Goal: Task Accomplishment & Management: Manage account settings

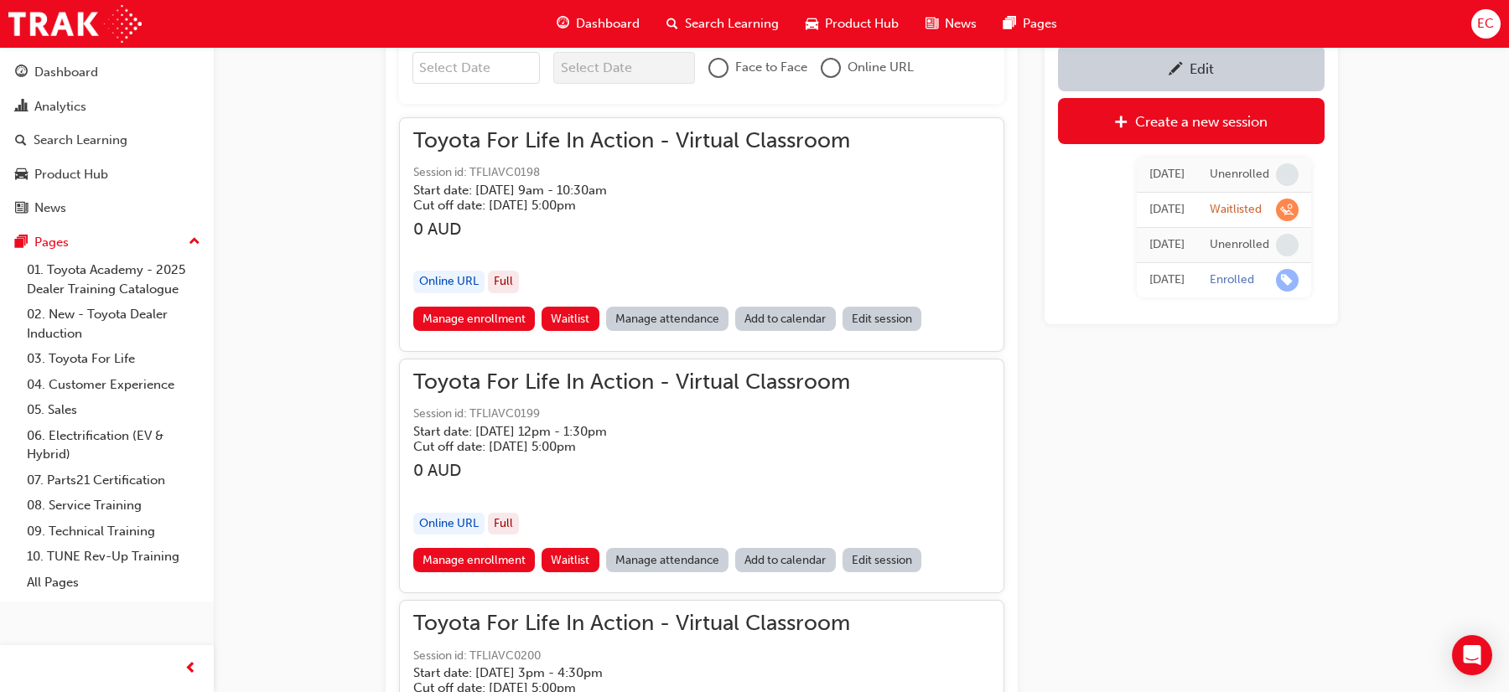
scroll to position [1202, 0]
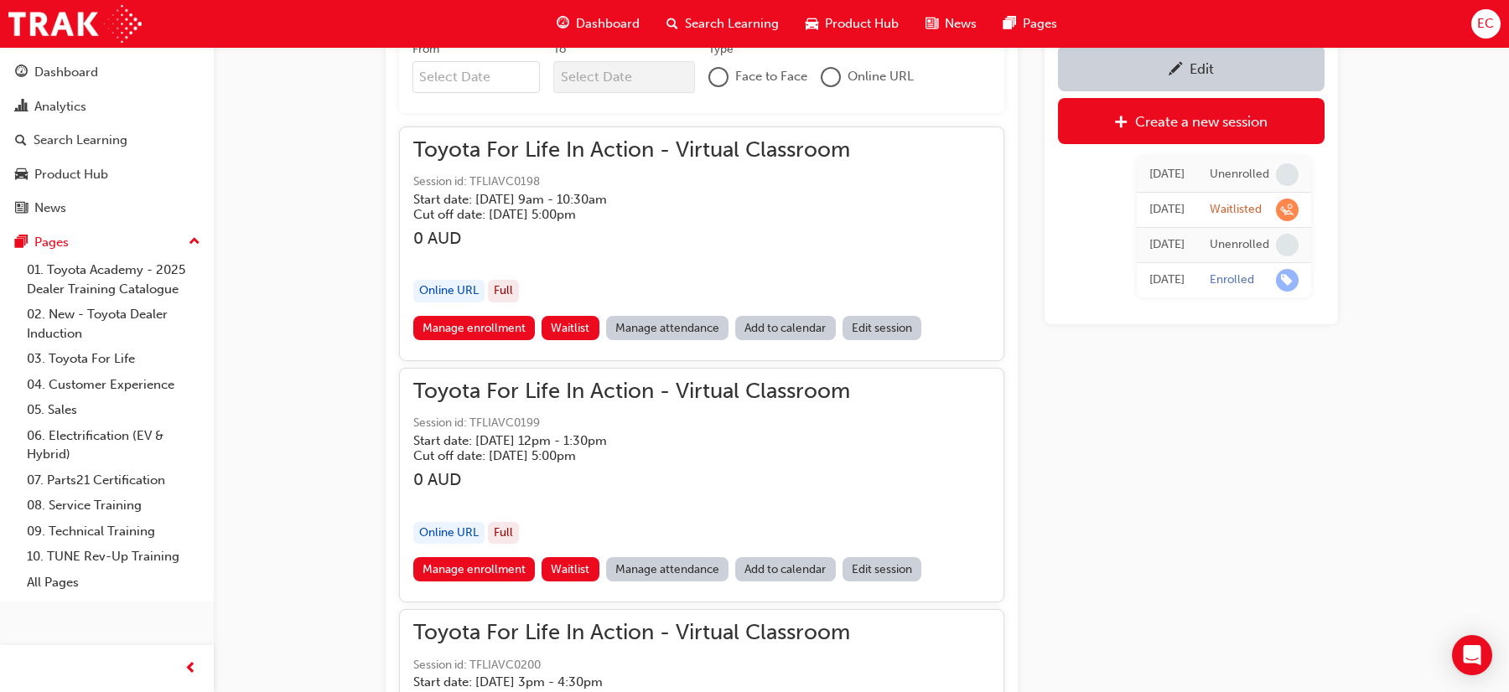
click at [639, 331] on link "Manage attendance" at bounding box center [667, 328] width 123 height 24
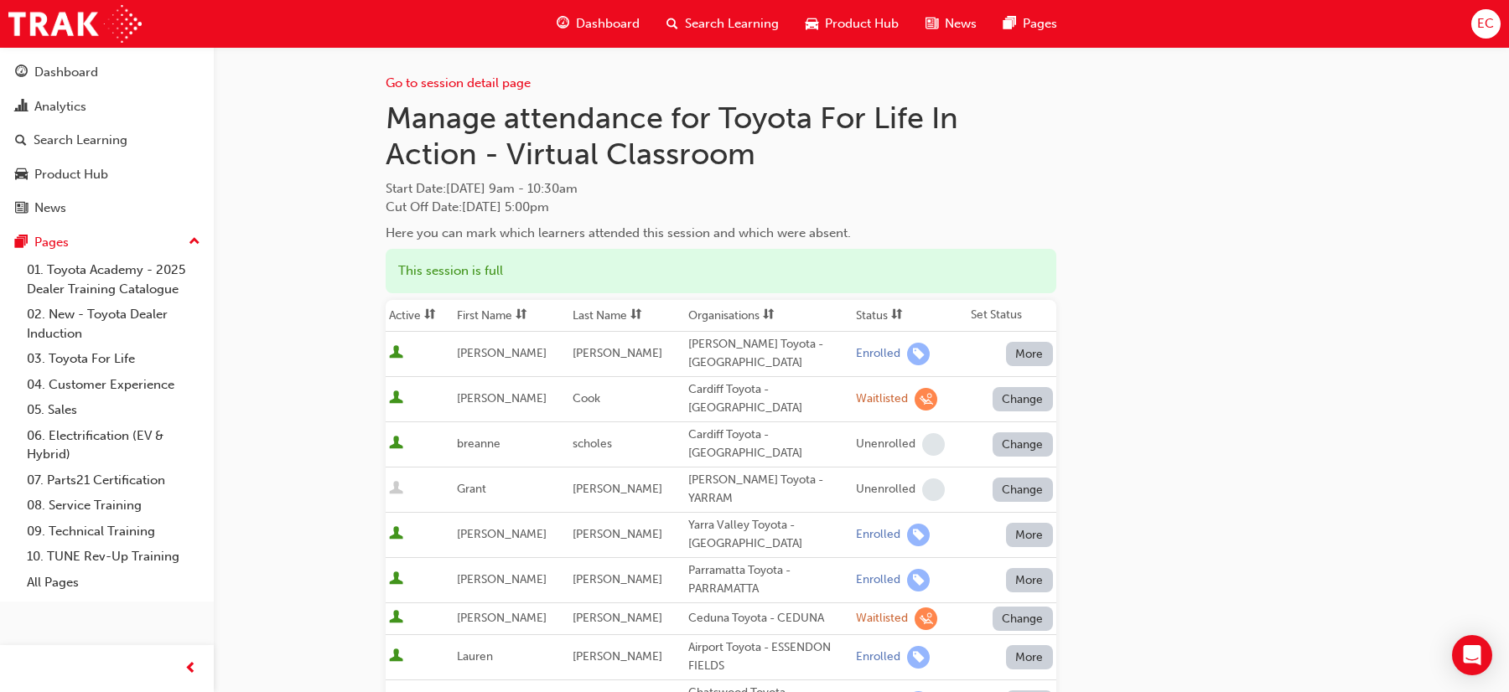
click at [572, 357] on span "[PERSON_NAME]" at bounding box center [617, 353] width 90 height 14
drag, startPoint x: 566, startPoint y: 355, endPoint x: 730, endPoint y: 360, distance: 164.4
click at [730, 360] on tr "[PERSON_NAME] [PERSON_NAME] Toyota - NORTH GOSFORD Enrolled More" at bounding box center [721, 353] width 671 height 45
copy tr "[PERSON_NAME] [PERSON_NAME] Toyota - [GEOGRAPHIC_DATA]"
click at [480, 318] on th "First Name" at bounding box center [511, 316] width 116 height 32
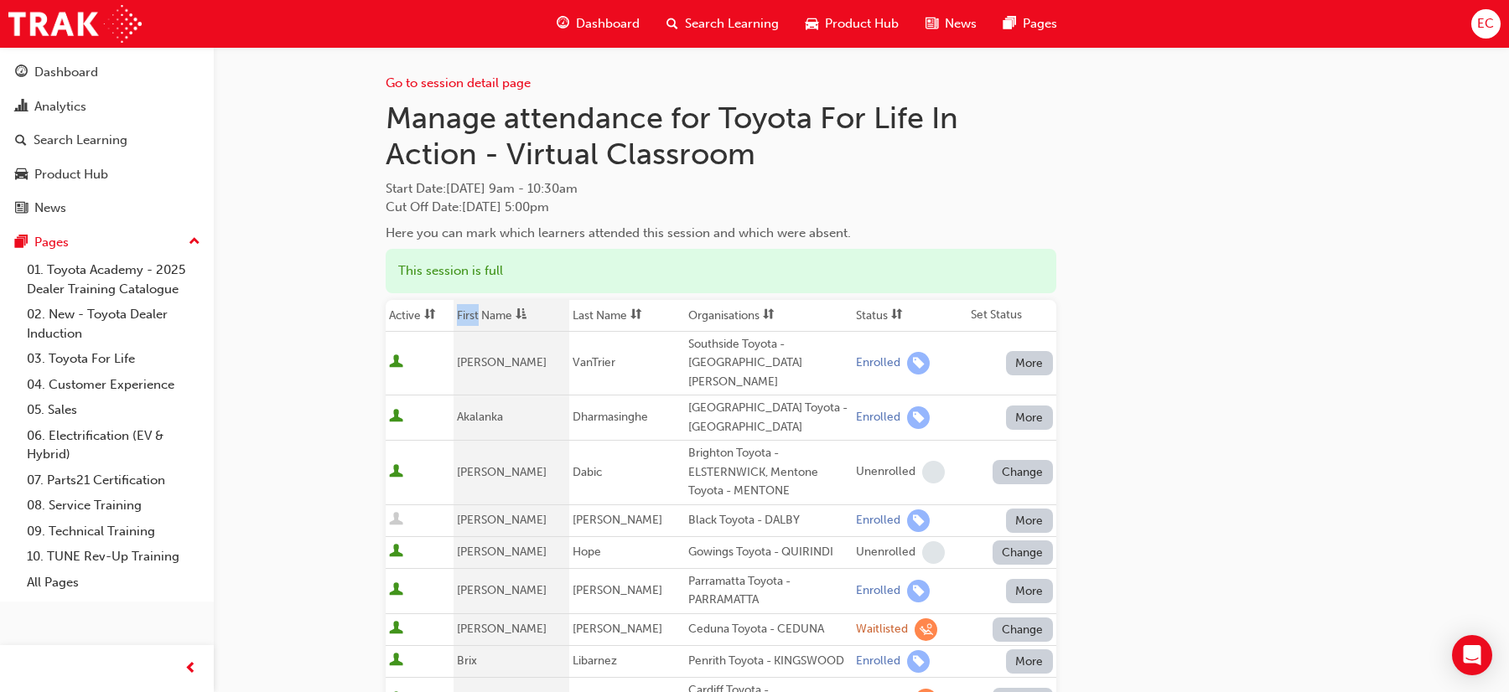
click at [480, 318] on th "First Name" at bounding box center [511, 316] width 116 height 32
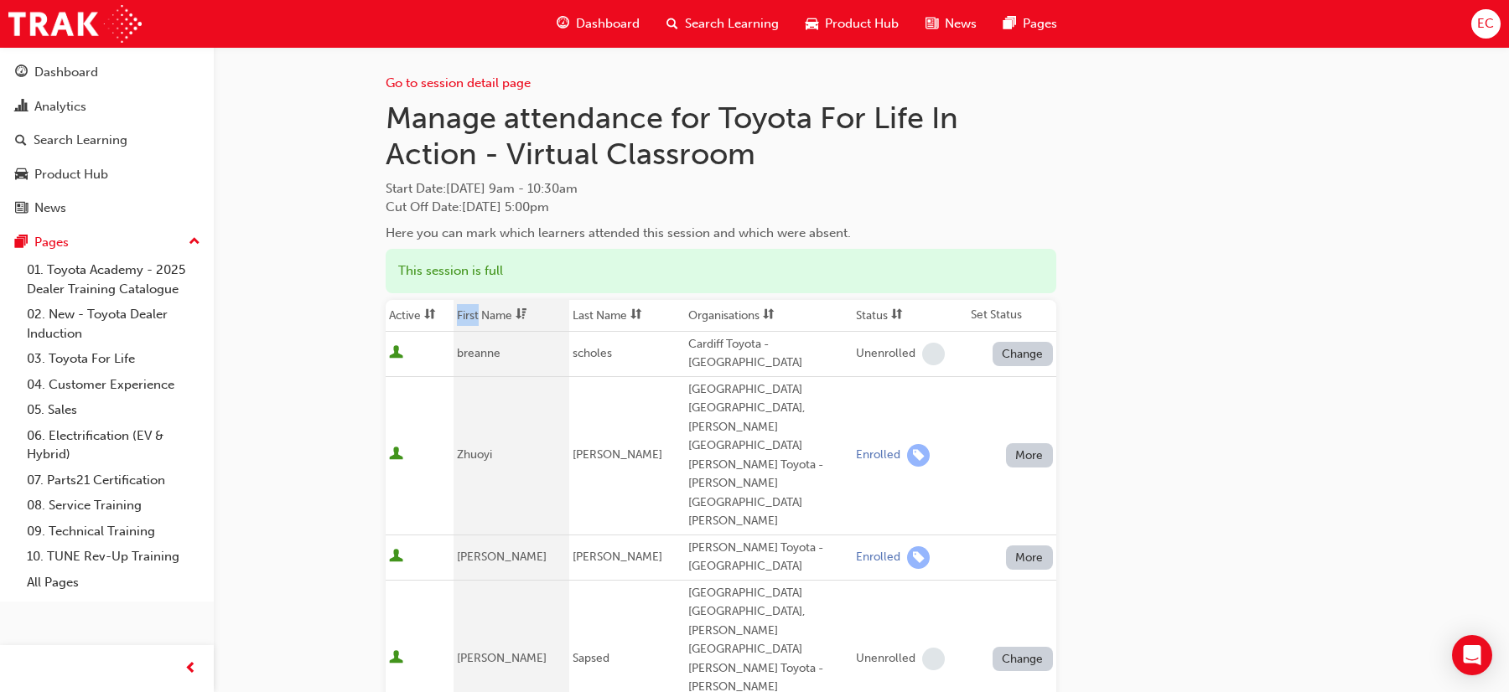
click at [480, 318] on th "First Name" at bounding box center [511, 316] width 116 height 32
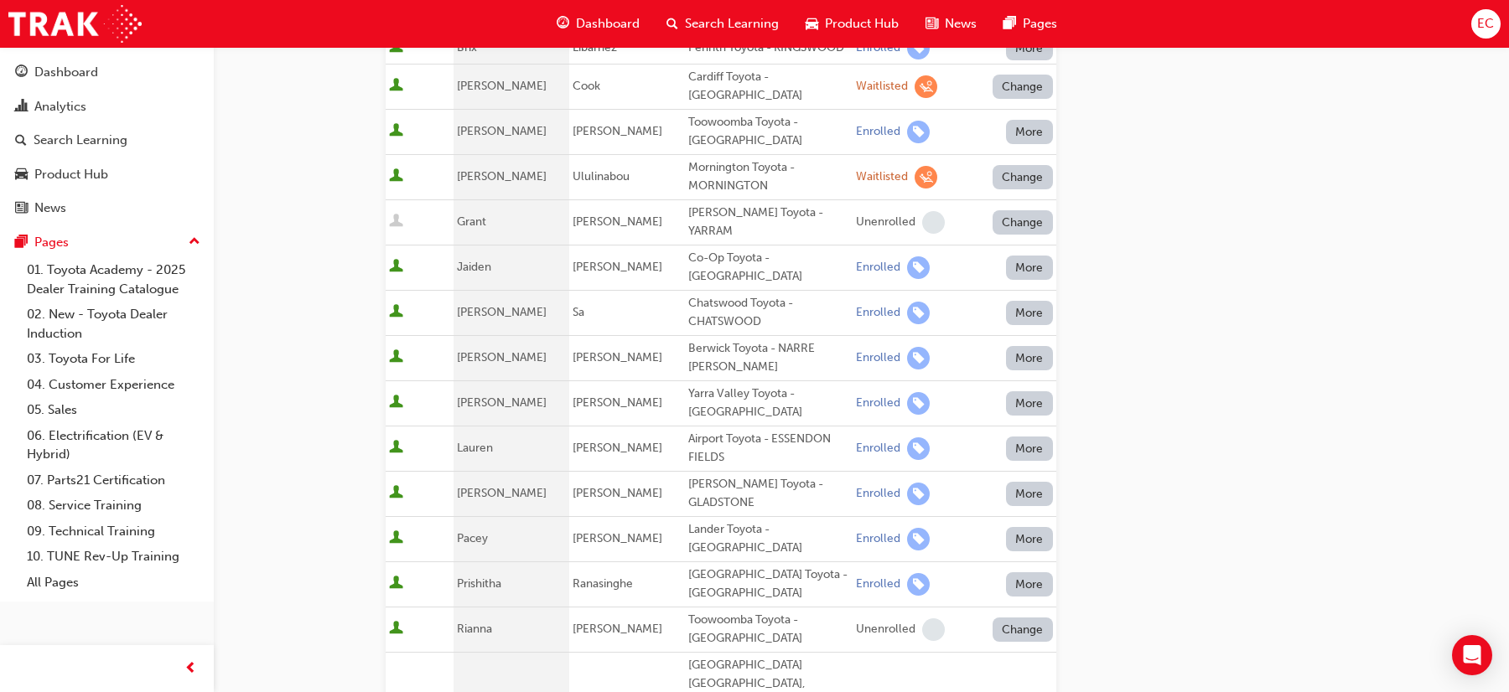
scroll to position [588, 0]
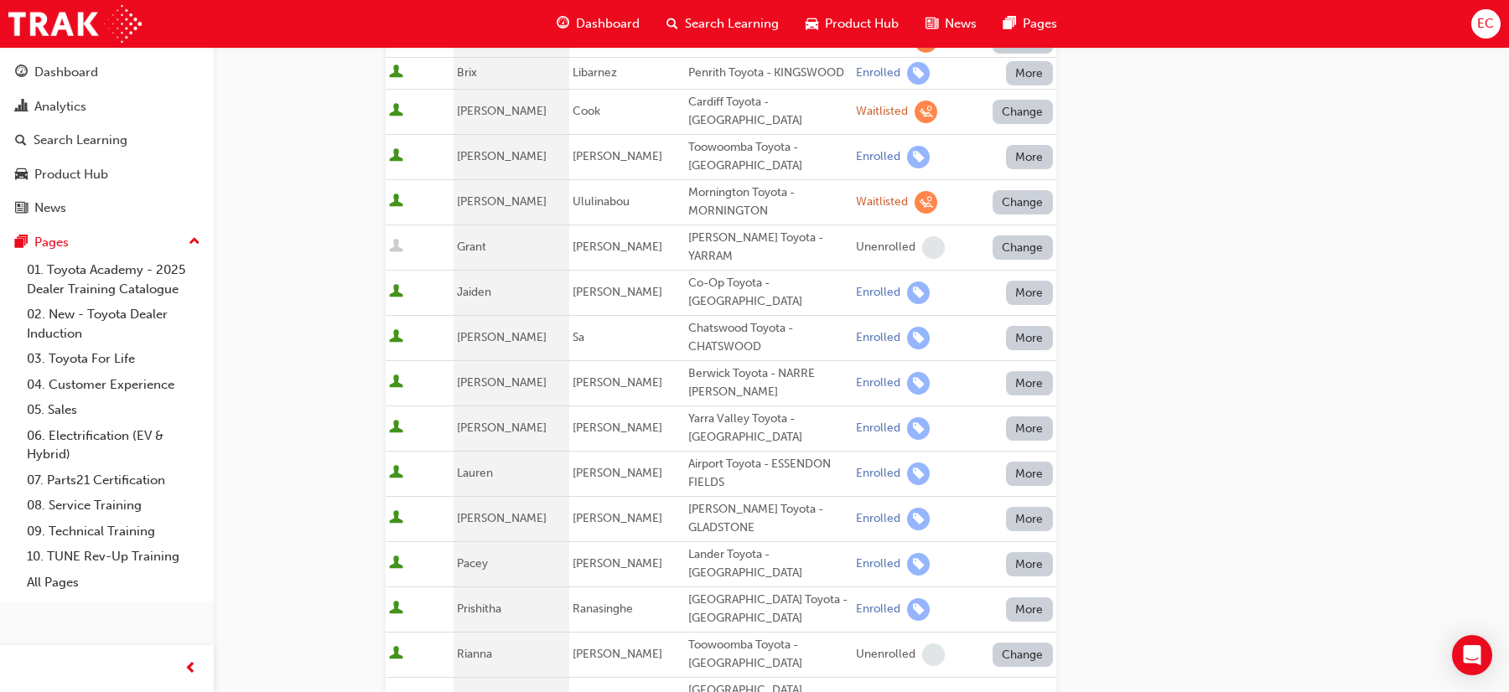
click at [715, 274] on div "Co-Op Toyota - [GEOGRAPHIC_DATA]" at bounding box center [768, 293] width 161 height 38
copy div "Co-Op Toyota - [GEOGRAPHIC_DATA]"
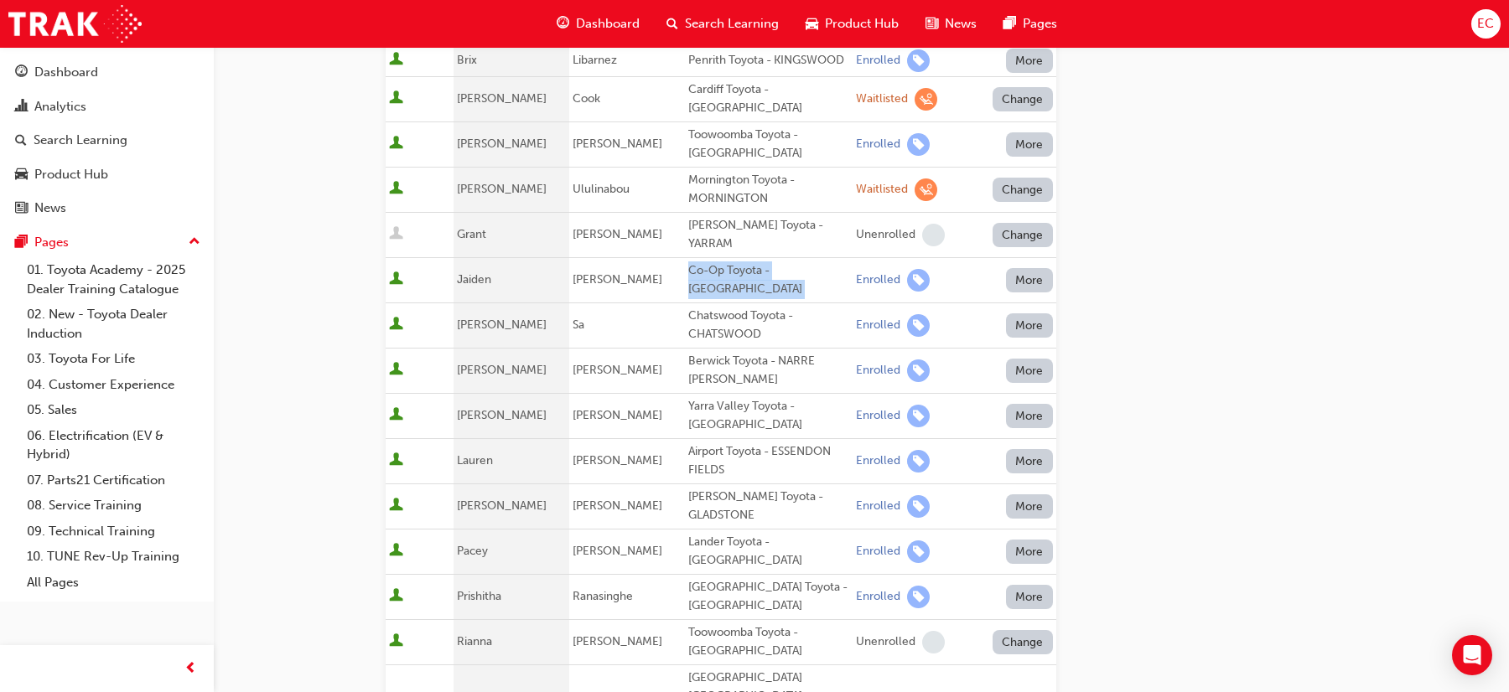
click at [700, 533] on div "Lander Toyota - [GEOGRAPHIC_DATA]" at bounding box center [768, 552] width 161 height 38
copy div "Lander Toyota - [GEOGRAPHIC_DATA]"
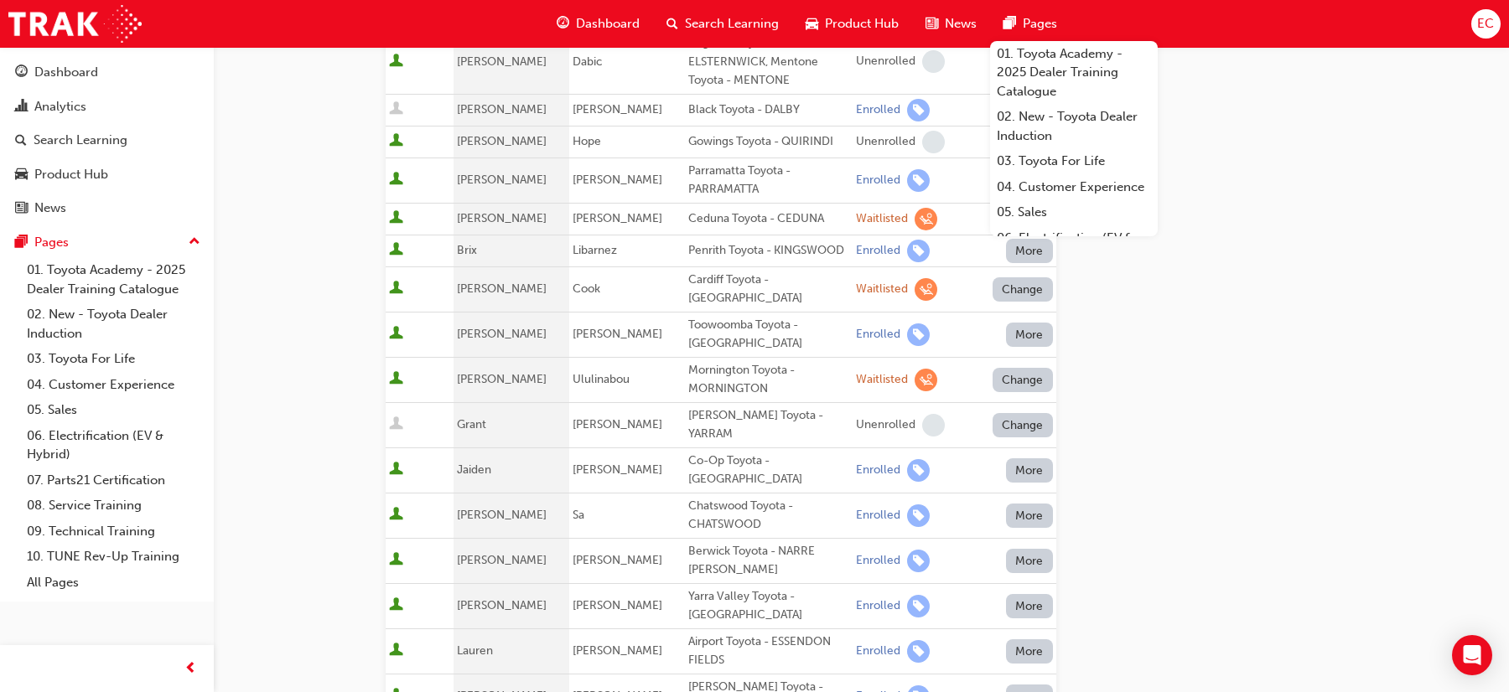
scroll to position [0, 0]
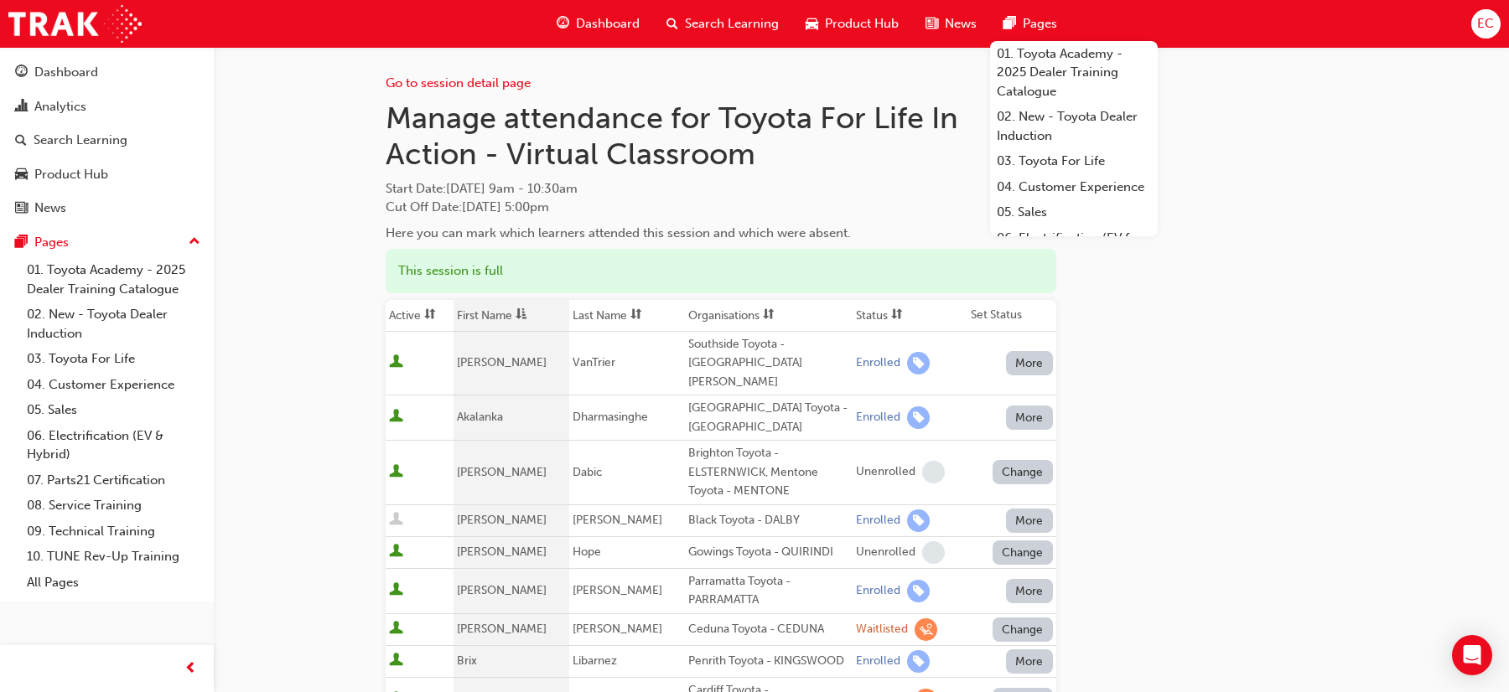
click at [499, 313] on th "First Name" at bounding box center [511, 316] width 116 height 32
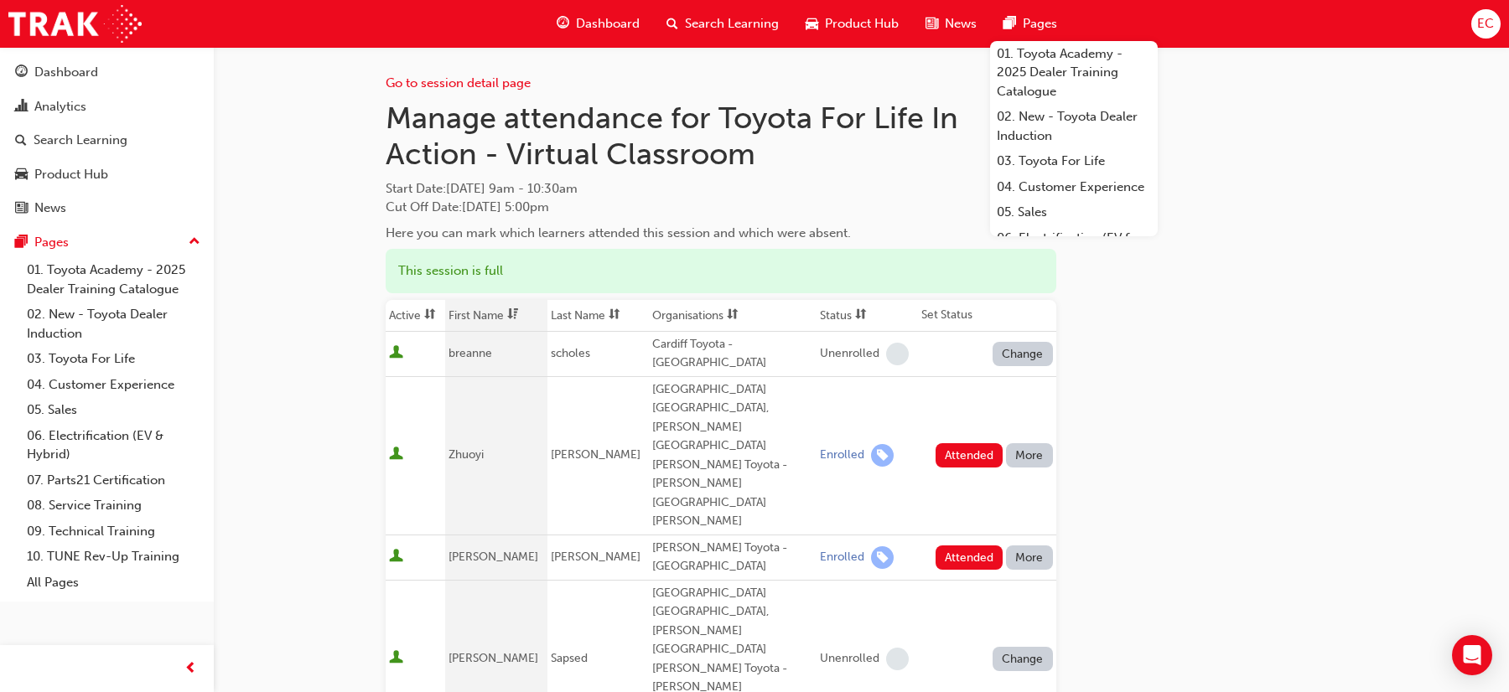
click at [499, 313] on th "First Name" at bounding box center [495, 316] width 101 height 32
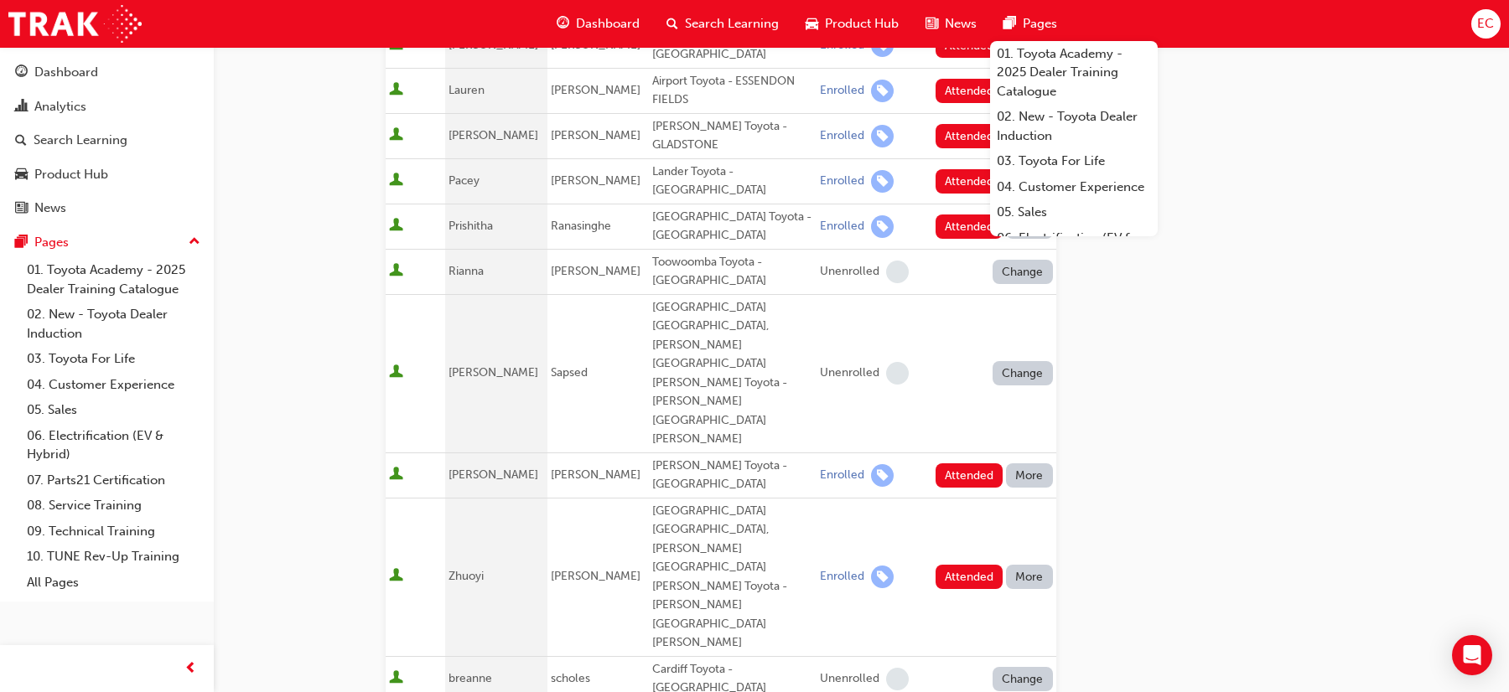
scroll to position [1002, 0]
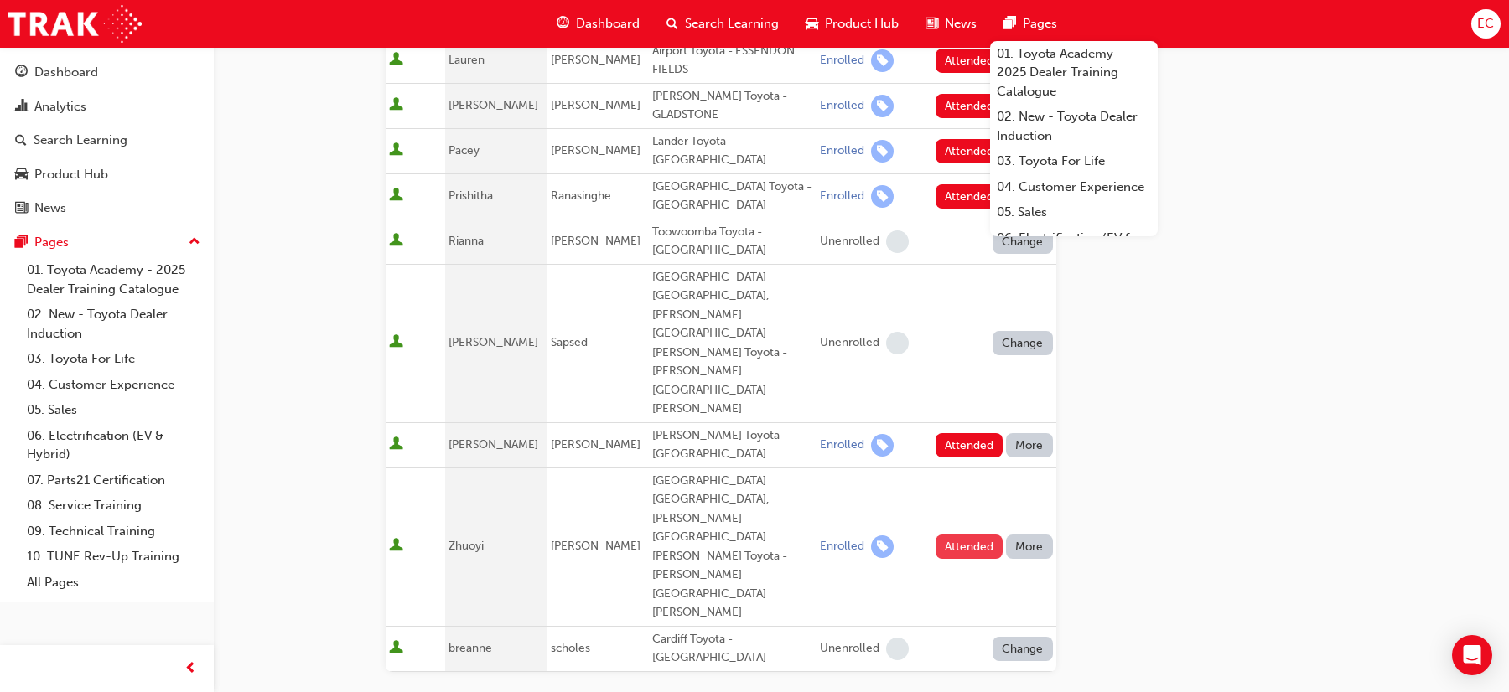
click at [956, 535] on button "Attended" at bounding box center [969, 547] width 68 height 24
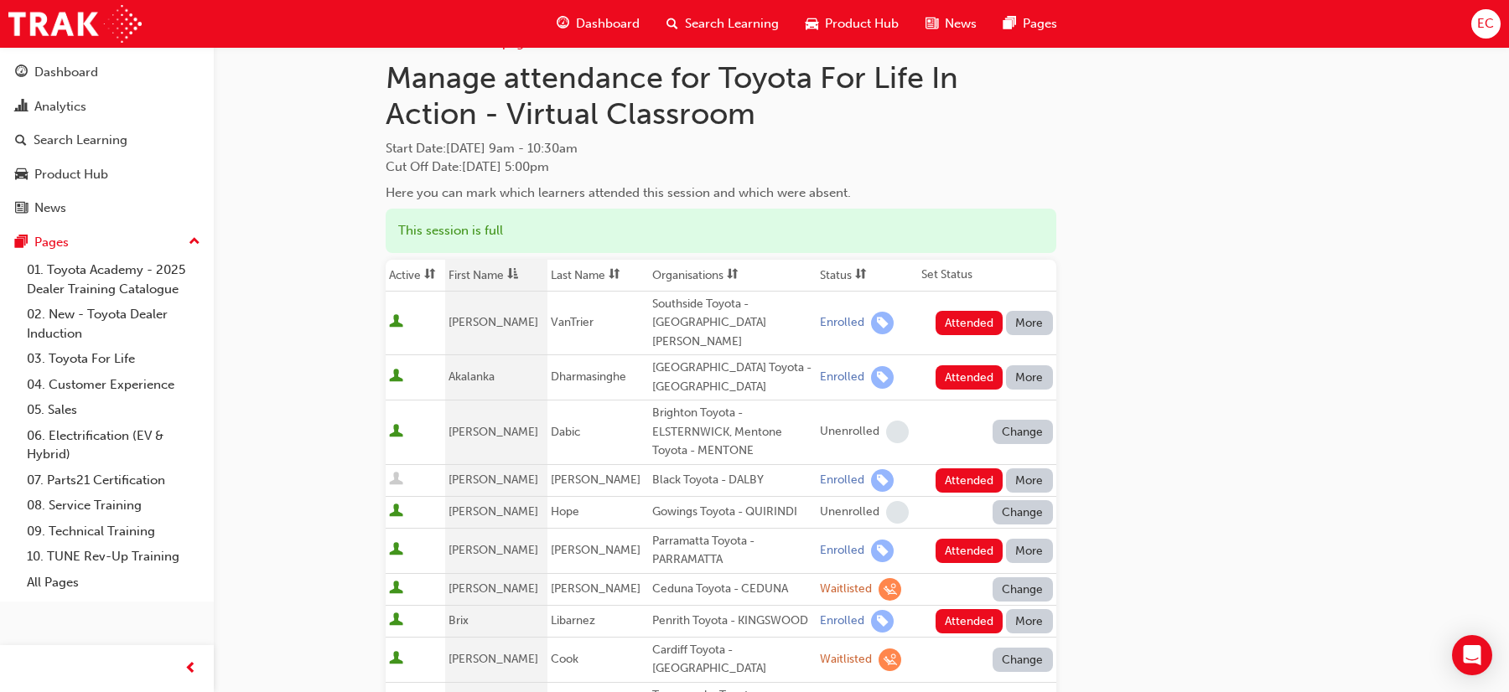
scroll to position [42, 0]
click at [959, 364] on button "Attended" at bounding box center [969, 376] width 68 height 24
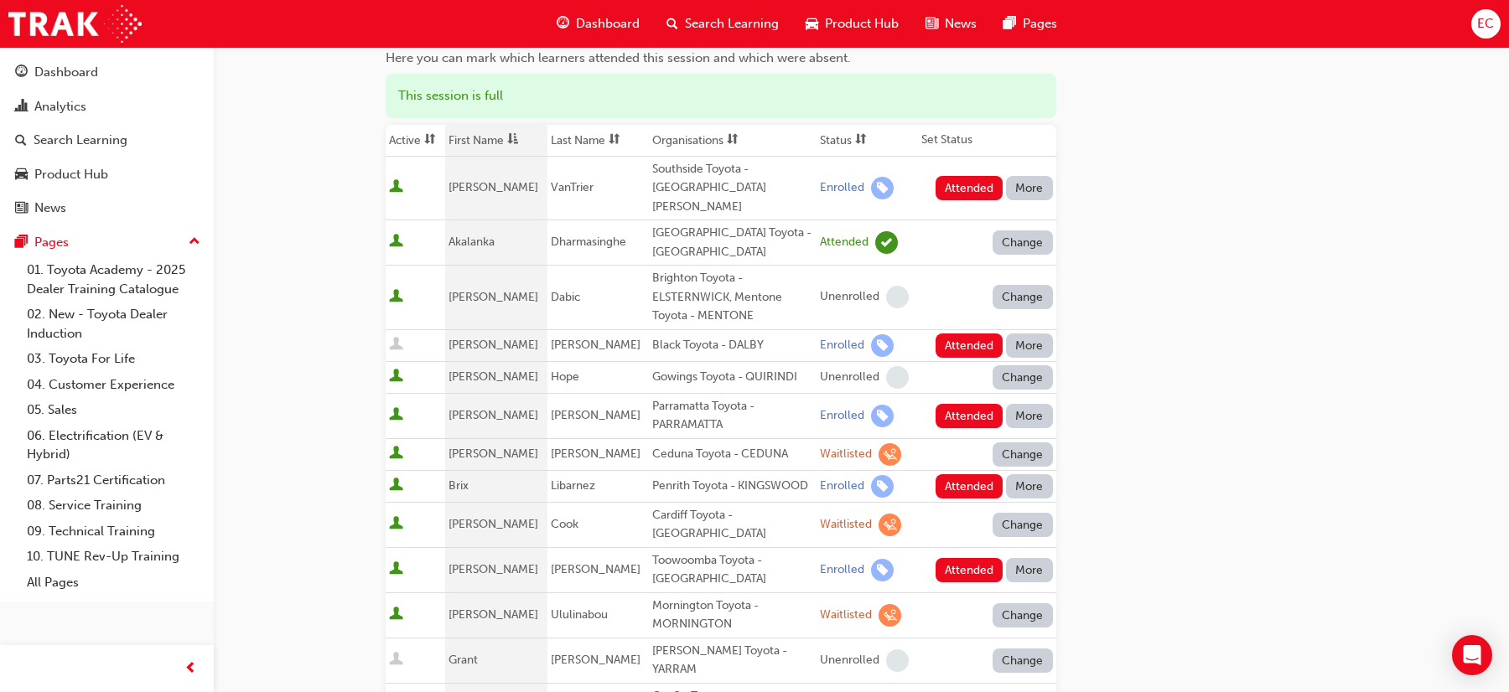
scroll to position [187, 0]
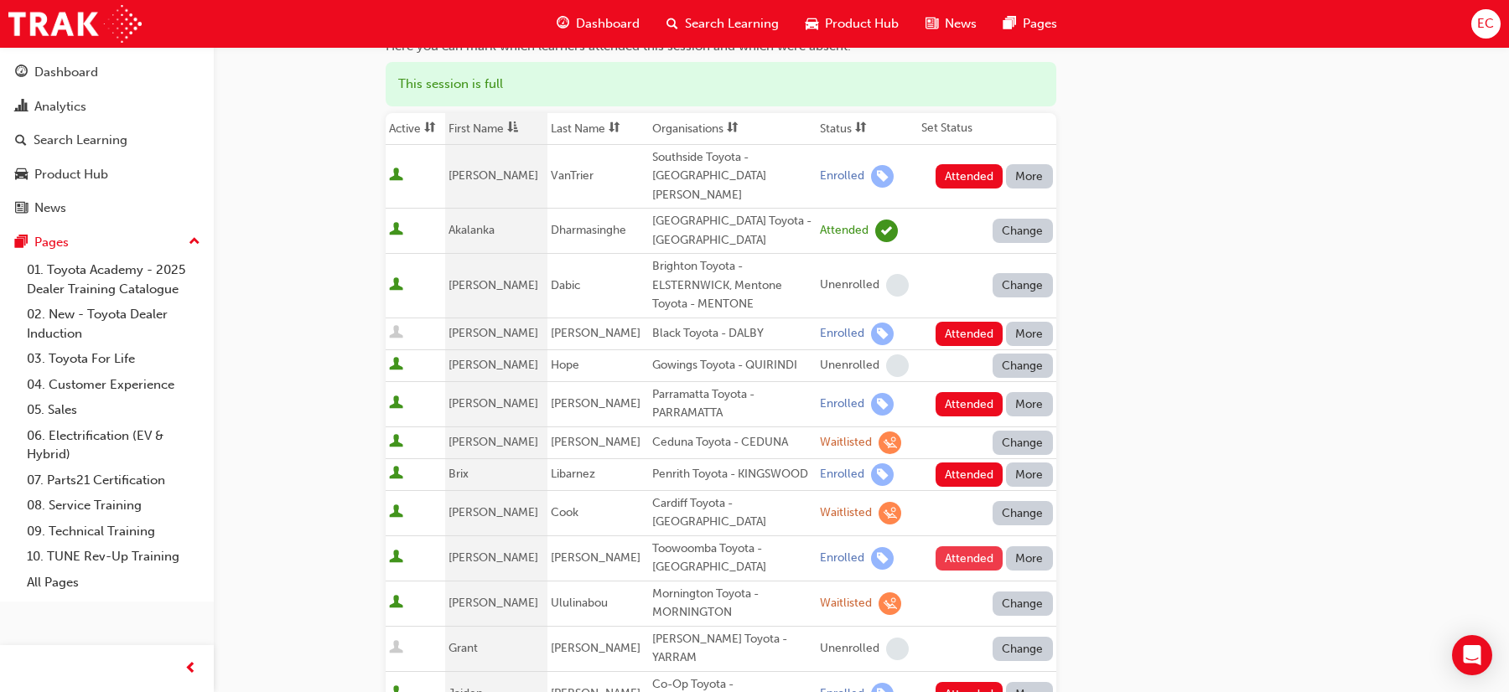
click at [962, 547] on button "Attended" at bounding box center [969, 559] width 68 height 24
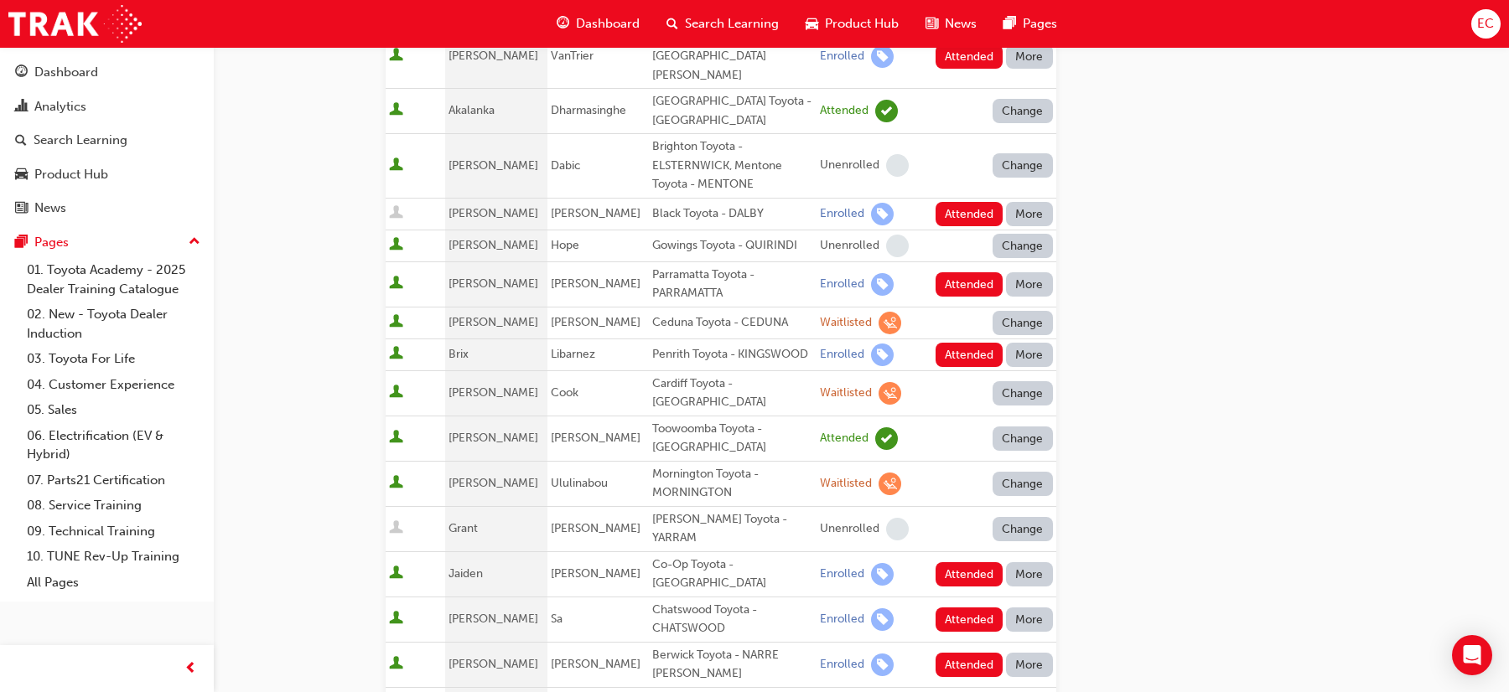
scroll to position [332, 0]
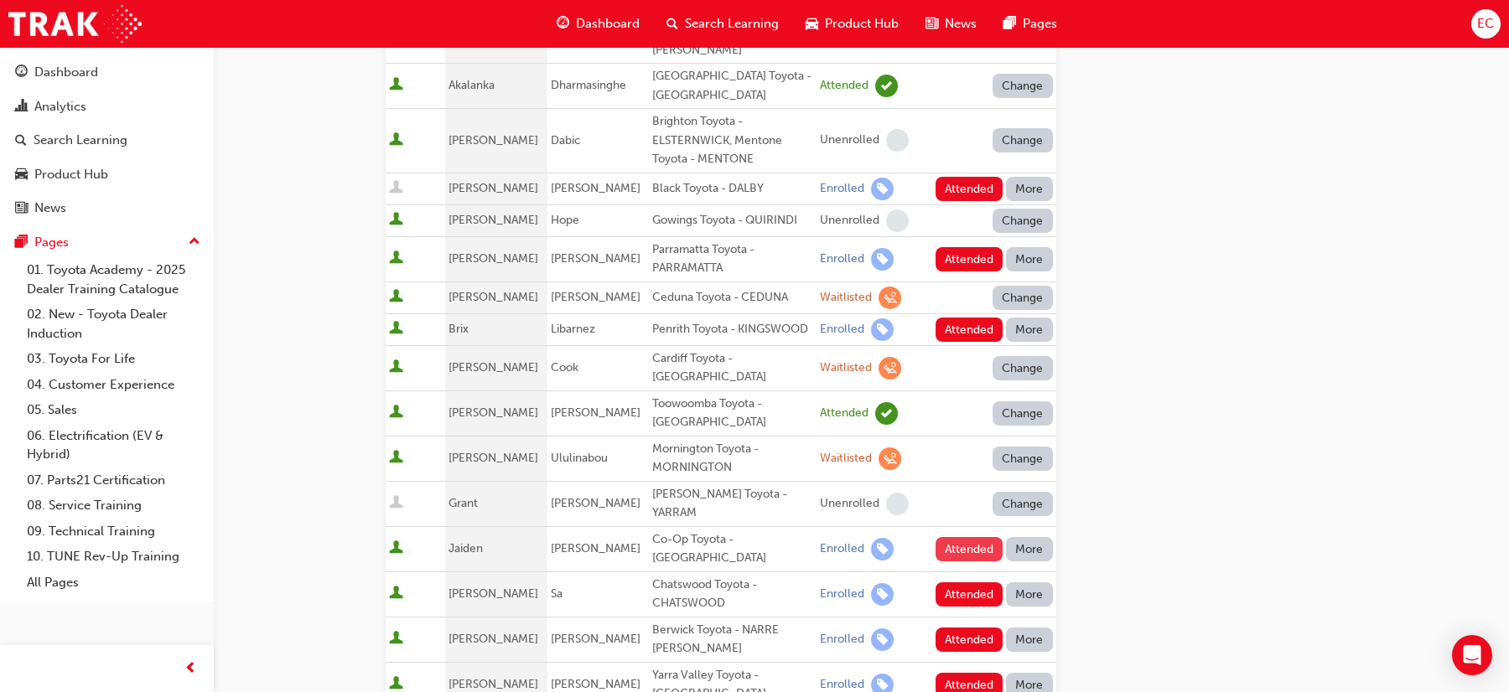
click at [955, 537] on button "Attended" at bounding box center [969, 549] width 68 height 24
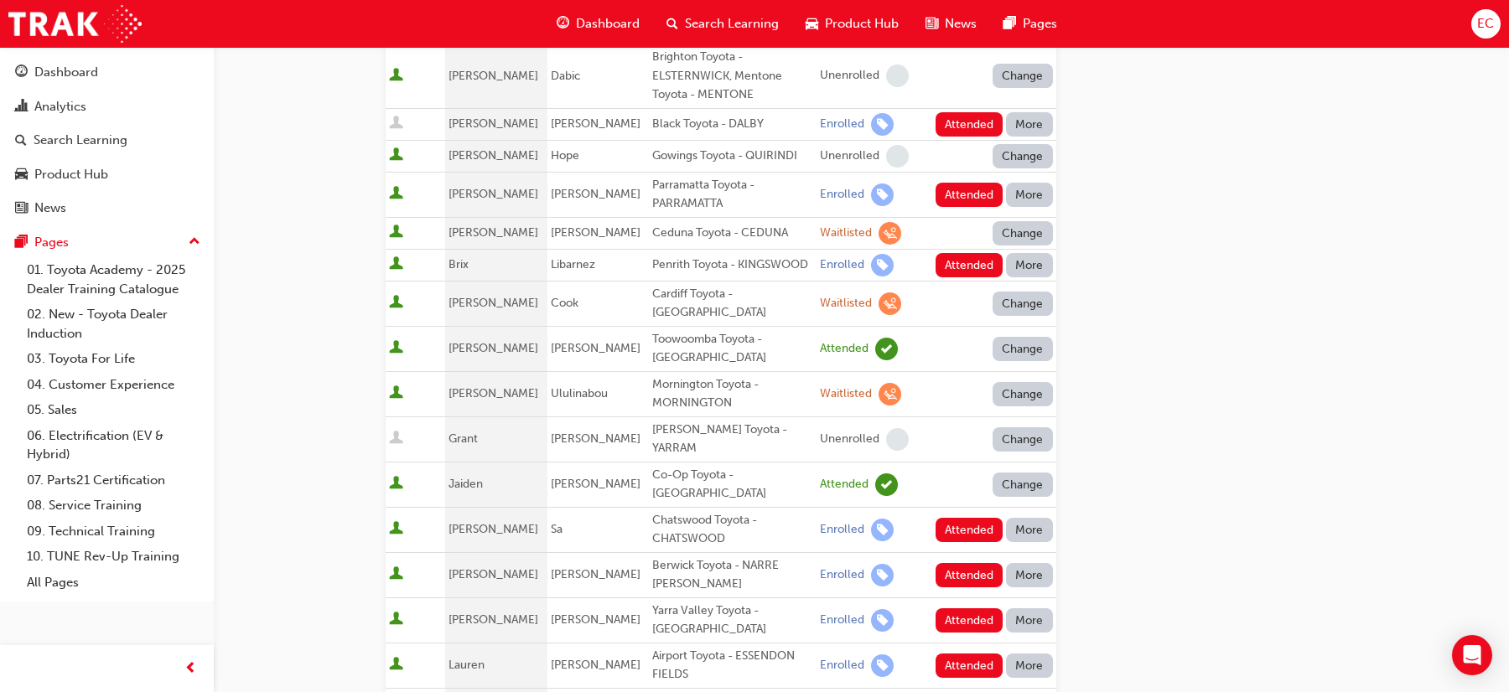
scroll to position [402, 0]
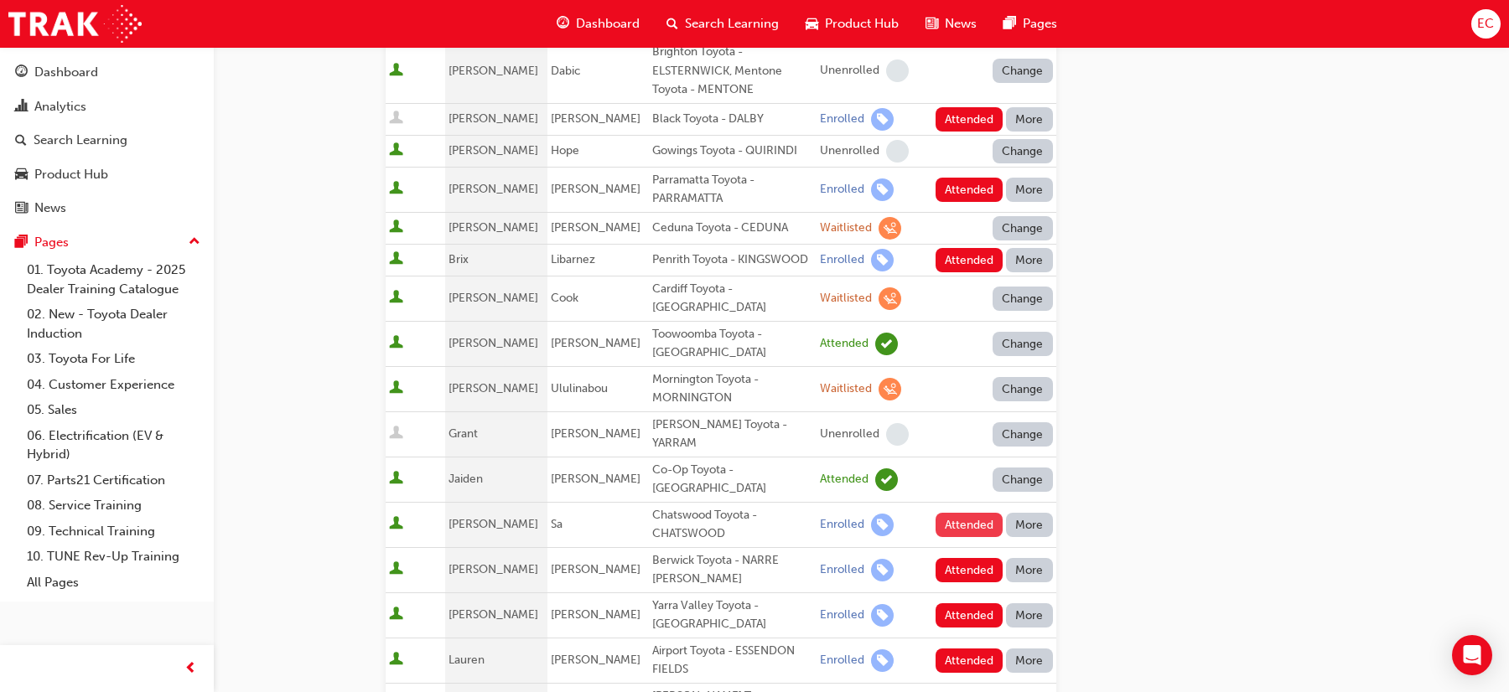
click at [951, 513] on button "Attended" at bounding box center [969, 525] width 68 height 24
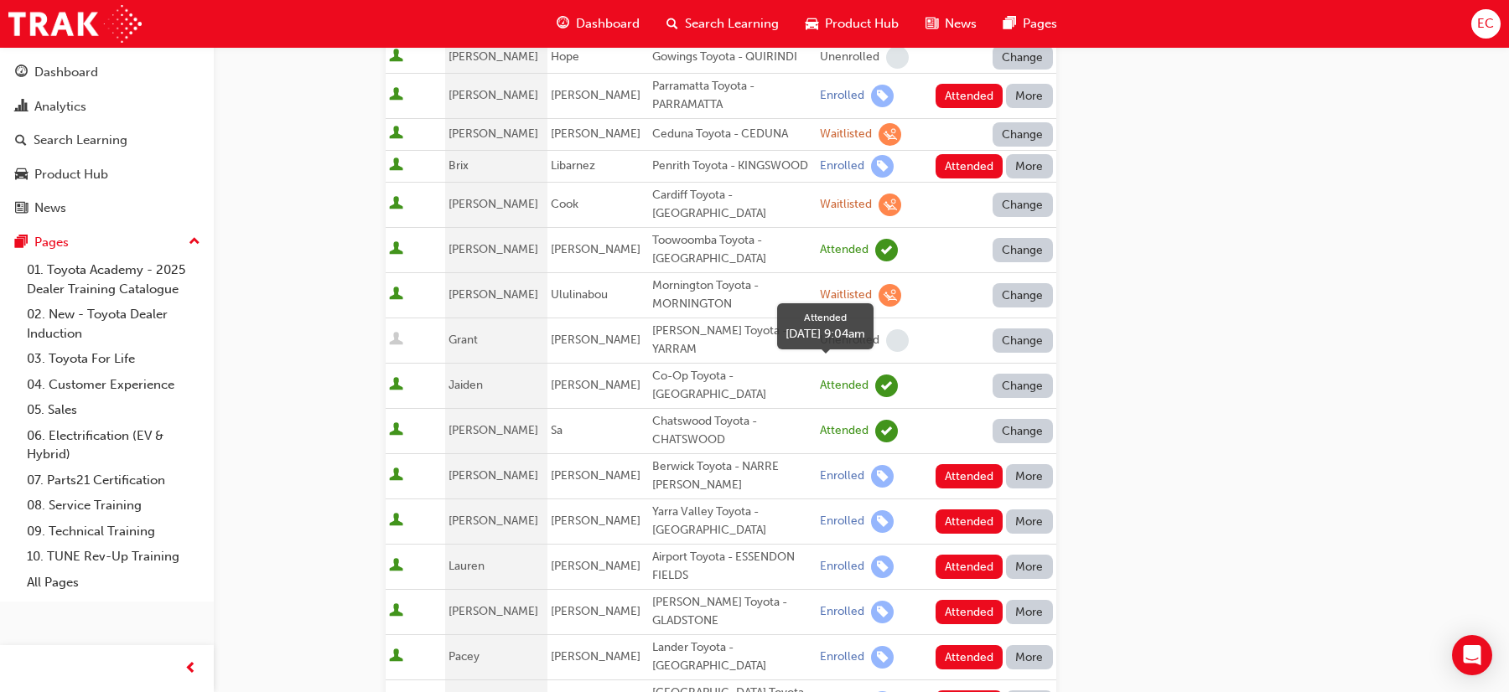
scroll to position [497, 0]
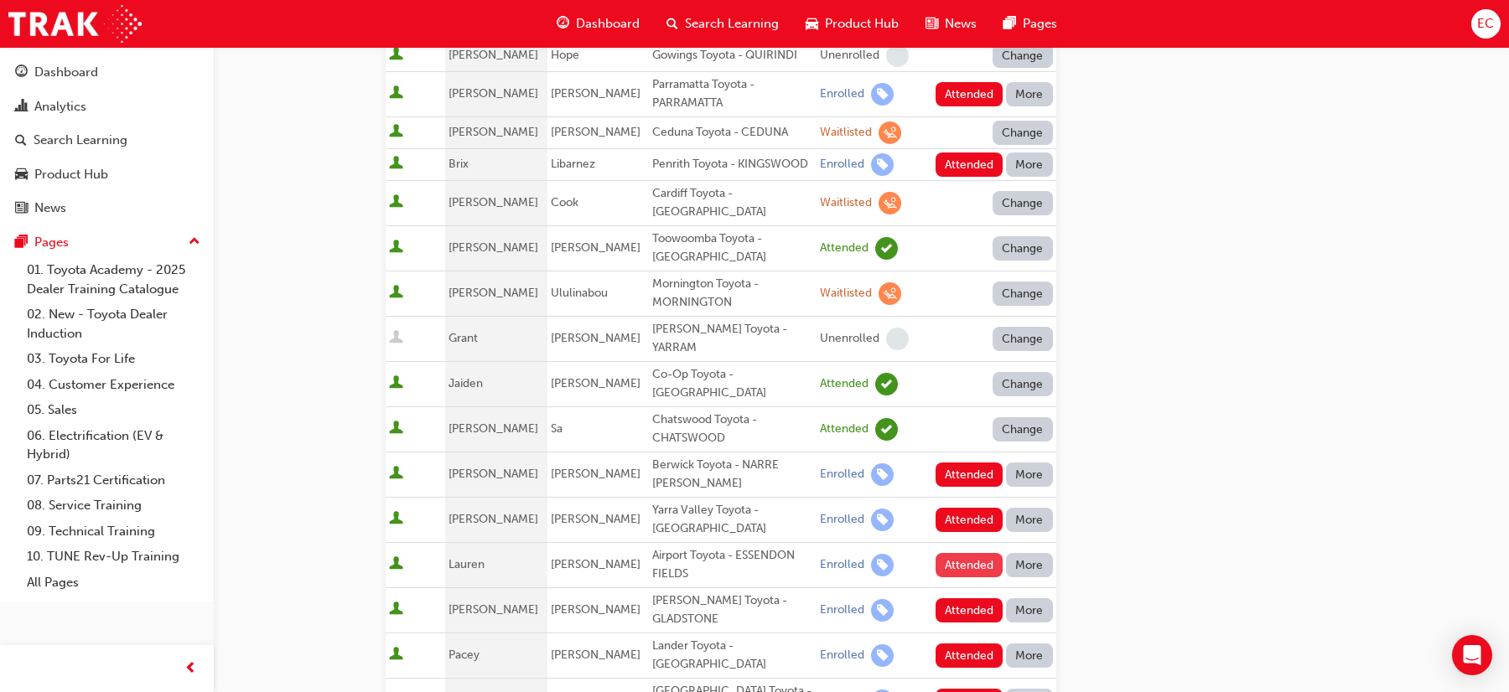
click at [970, 553] on button "Attended" at bounding box center [969, 565] width 68 height 24
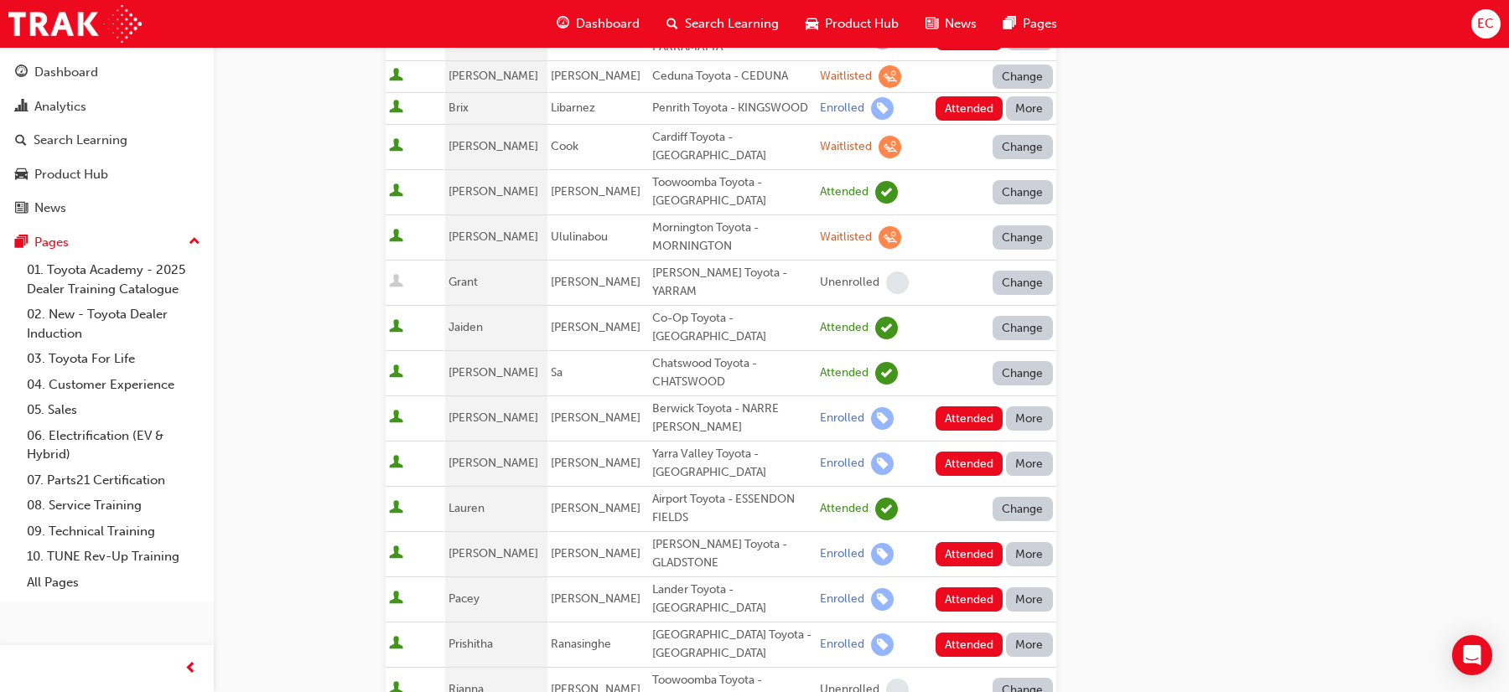
scroll to position [564, 0]
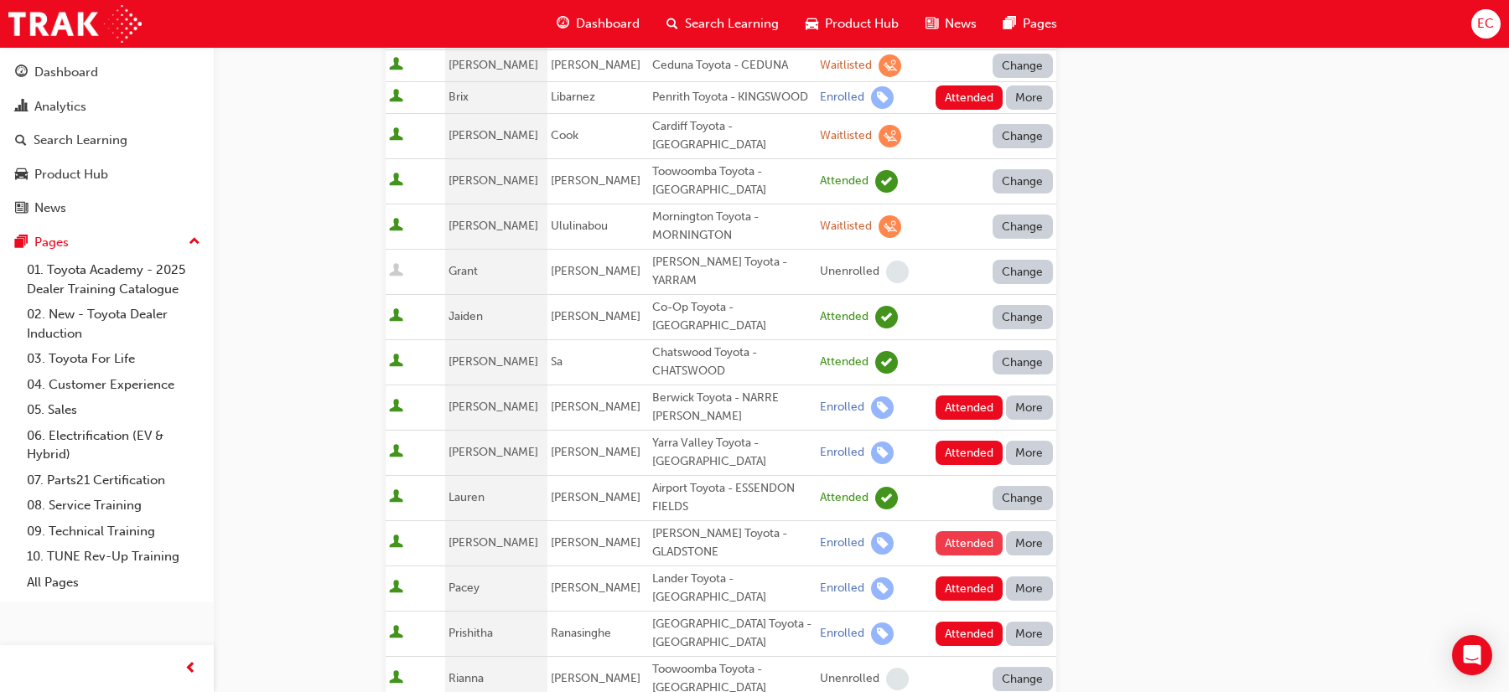
click at [978, 531] on button "Attended" at bounding box center [969, 543] width 68 height 24
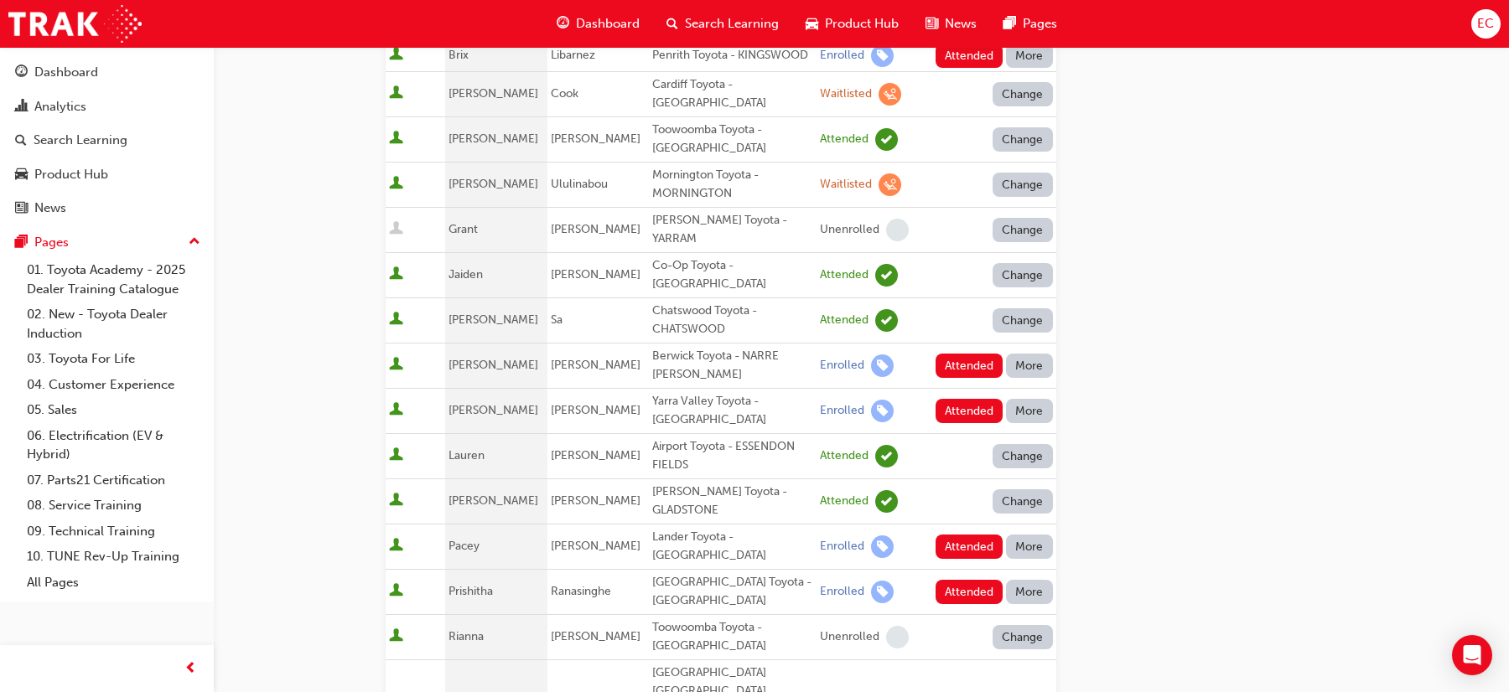
scroll to position [612, 0]
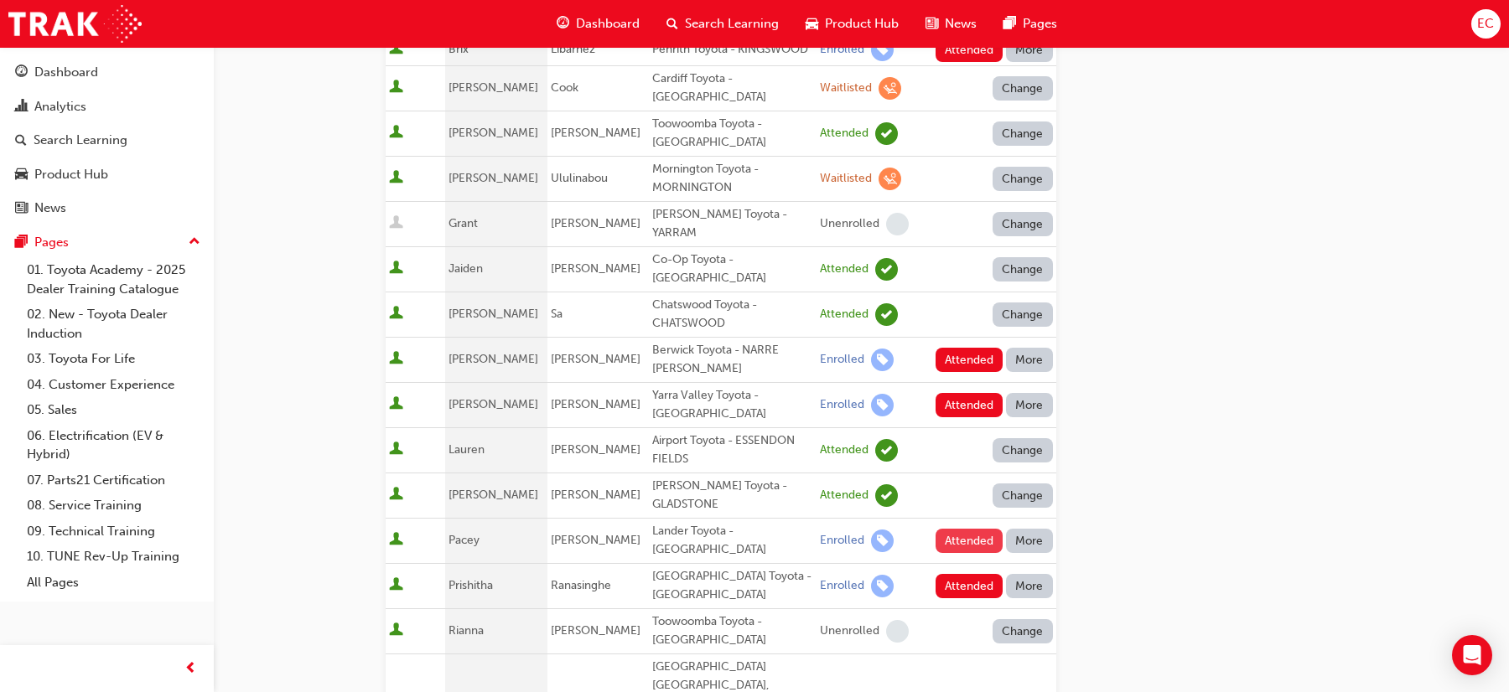
click at [956, 529] on button "Attended" at bounding box center [969, 541] width 68 height 24
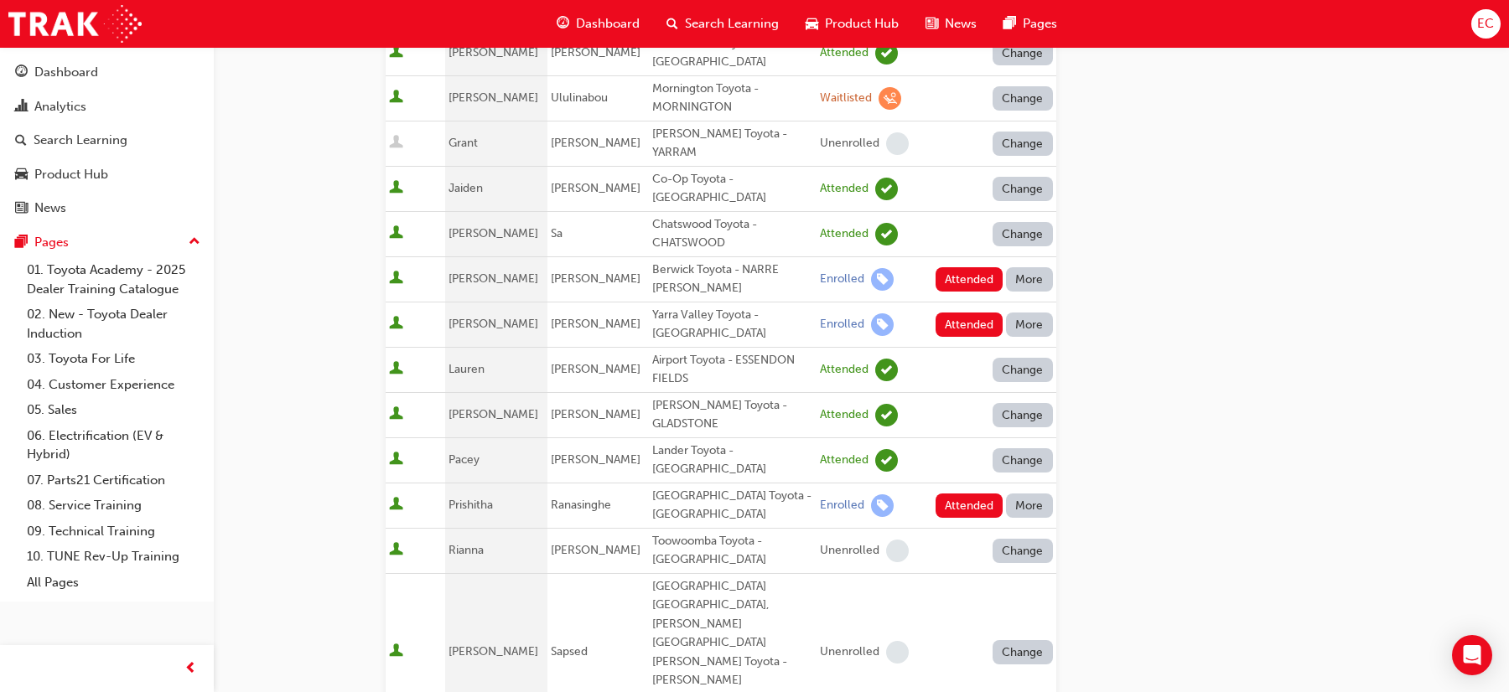
scroll to position [733, 0]
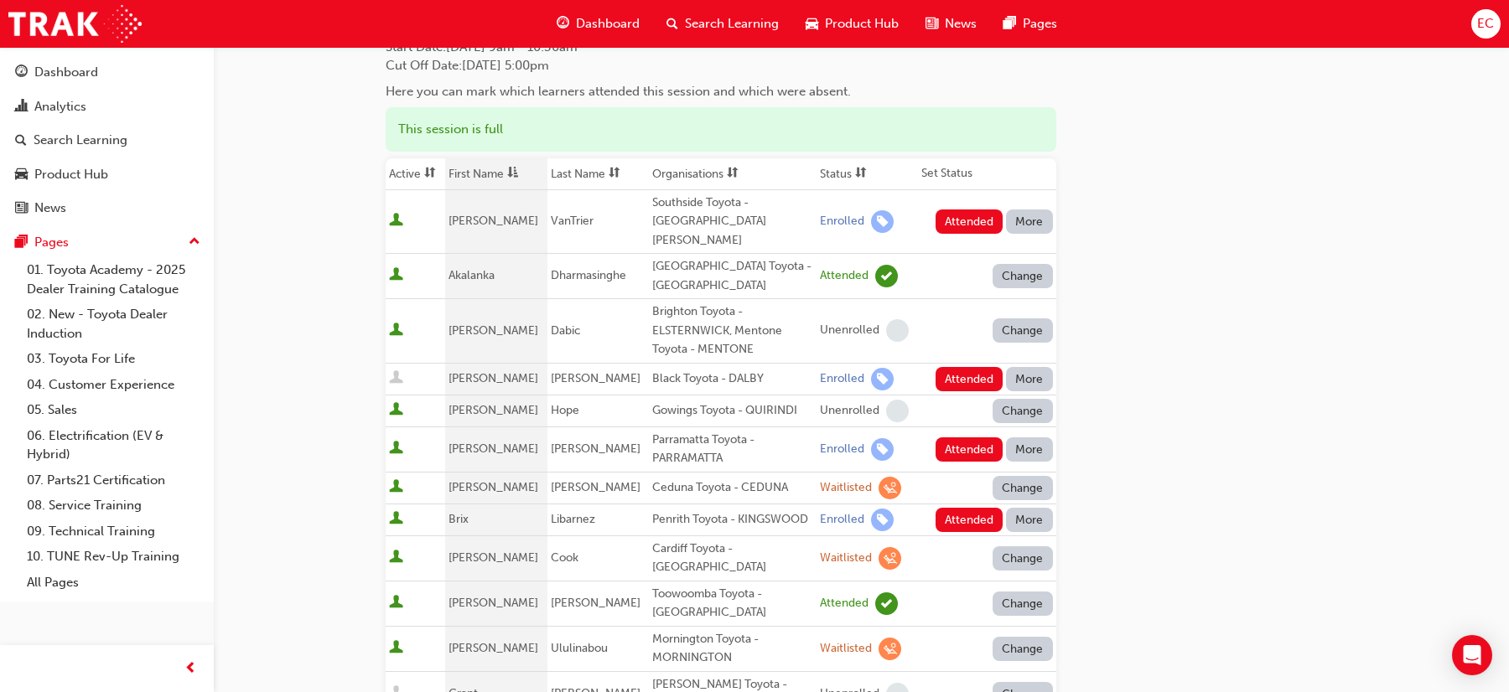
scroll to position [139, 0]
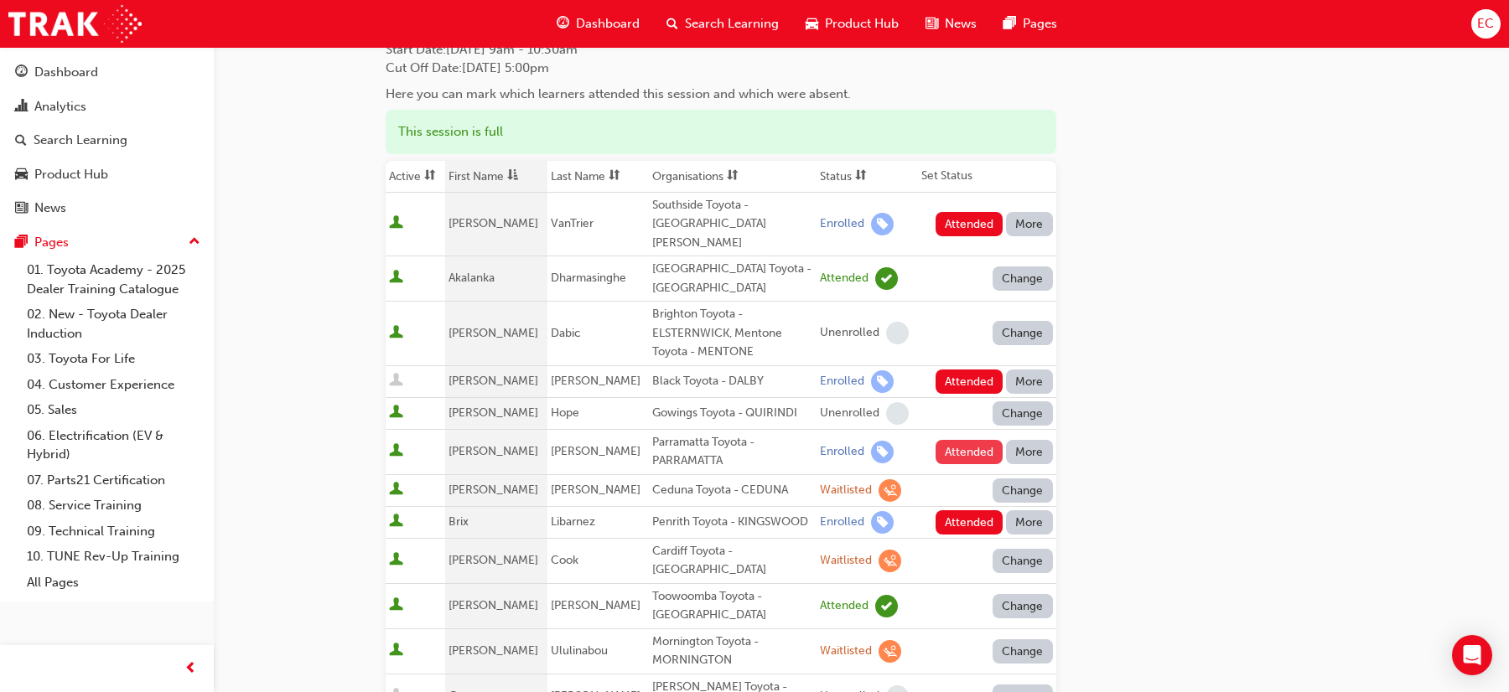
click at [951, 440] on button "Attended" at bounding box center [969, 452] width 68 height 24
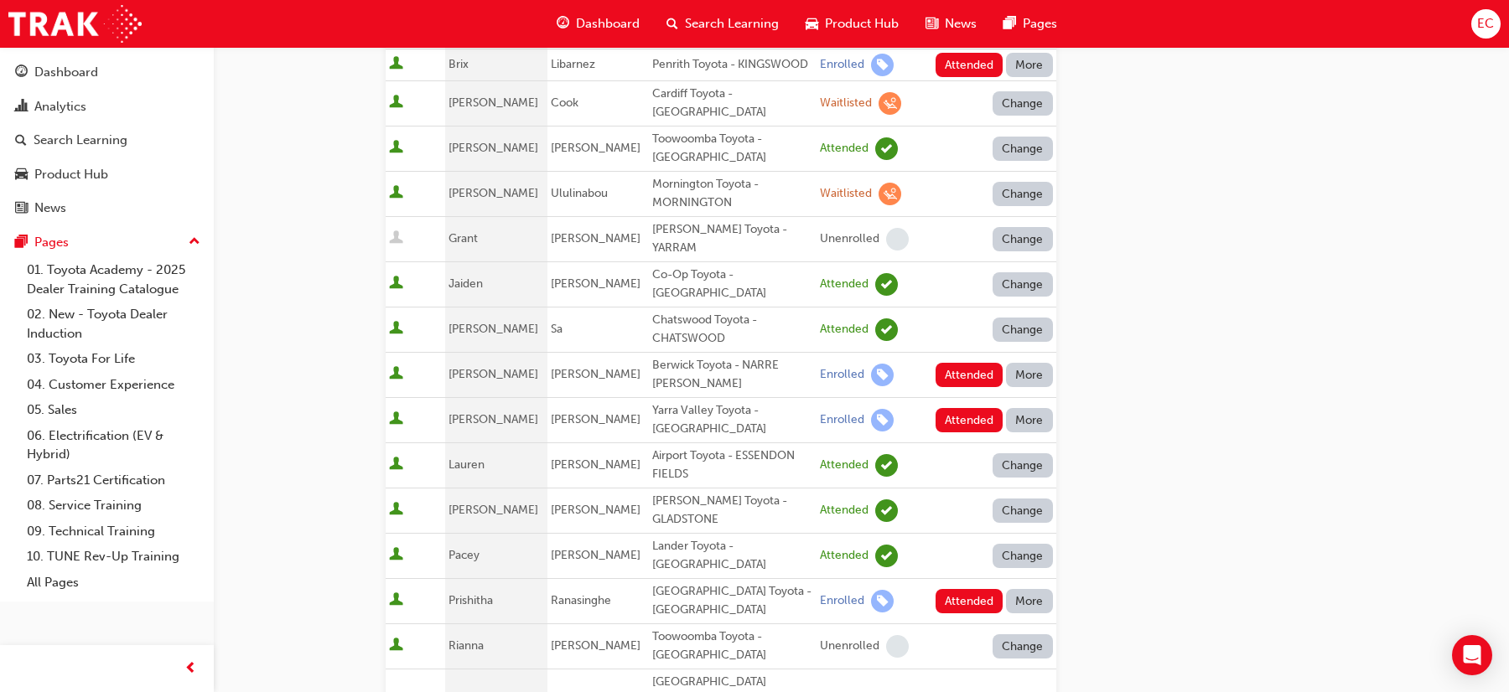
scroll to position [651, 0]
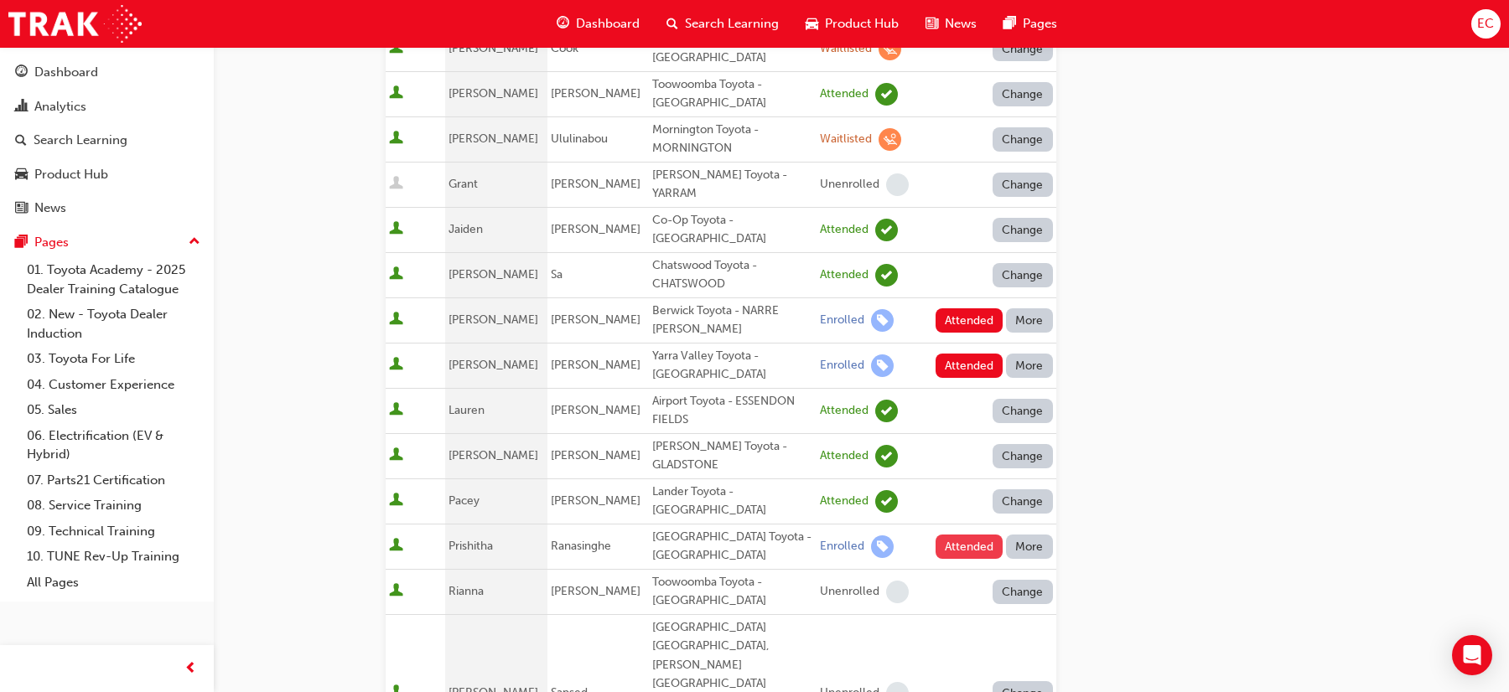
click at [961, 535] on button "Attended" at bounding box center [969, 547] width 68 height 24
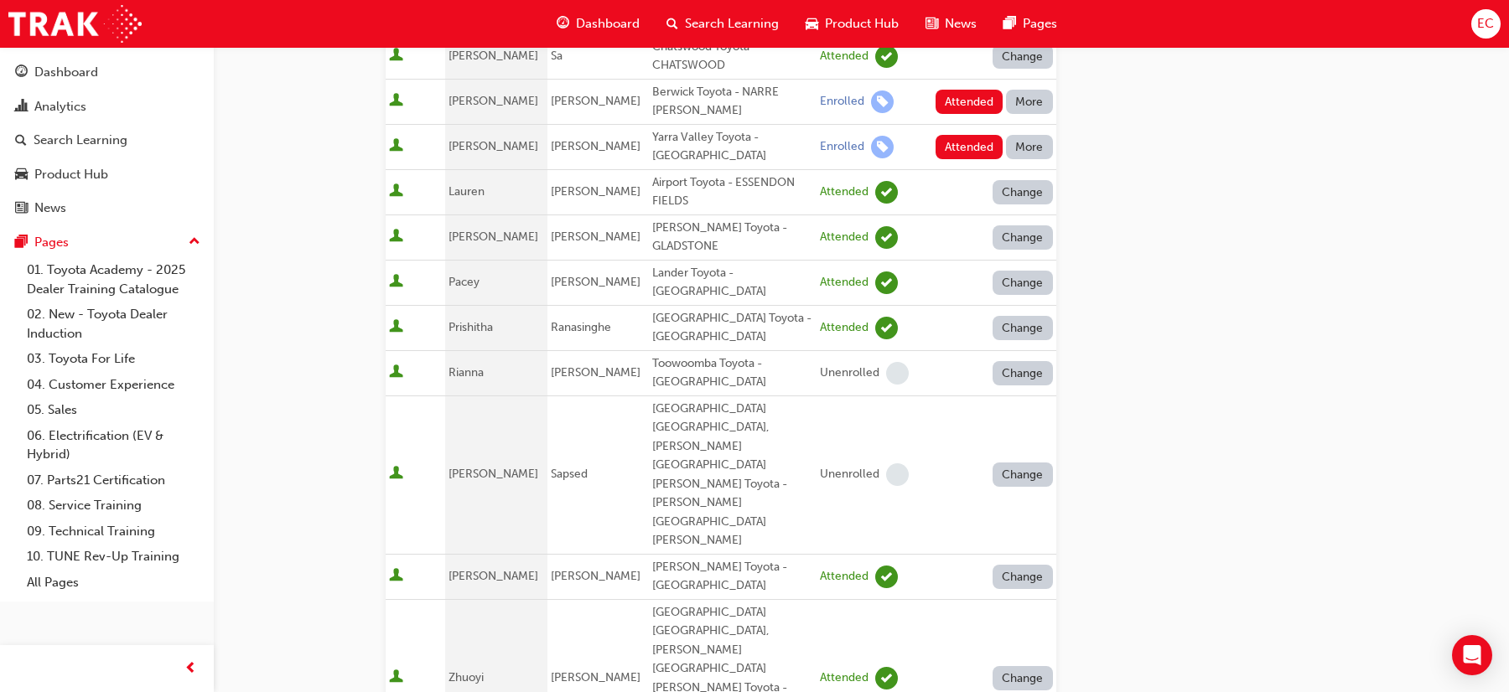
scroll to position [996, 0]
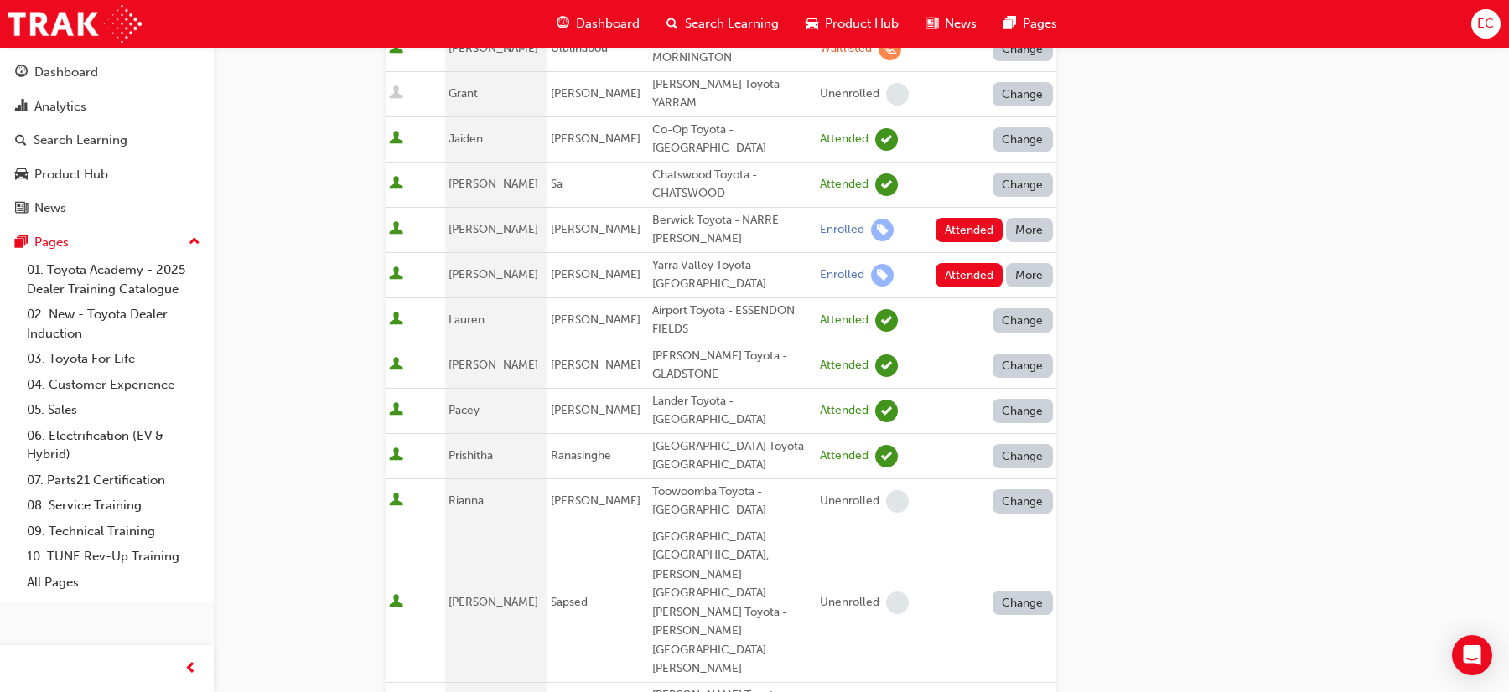
scroll to position [495, 0]
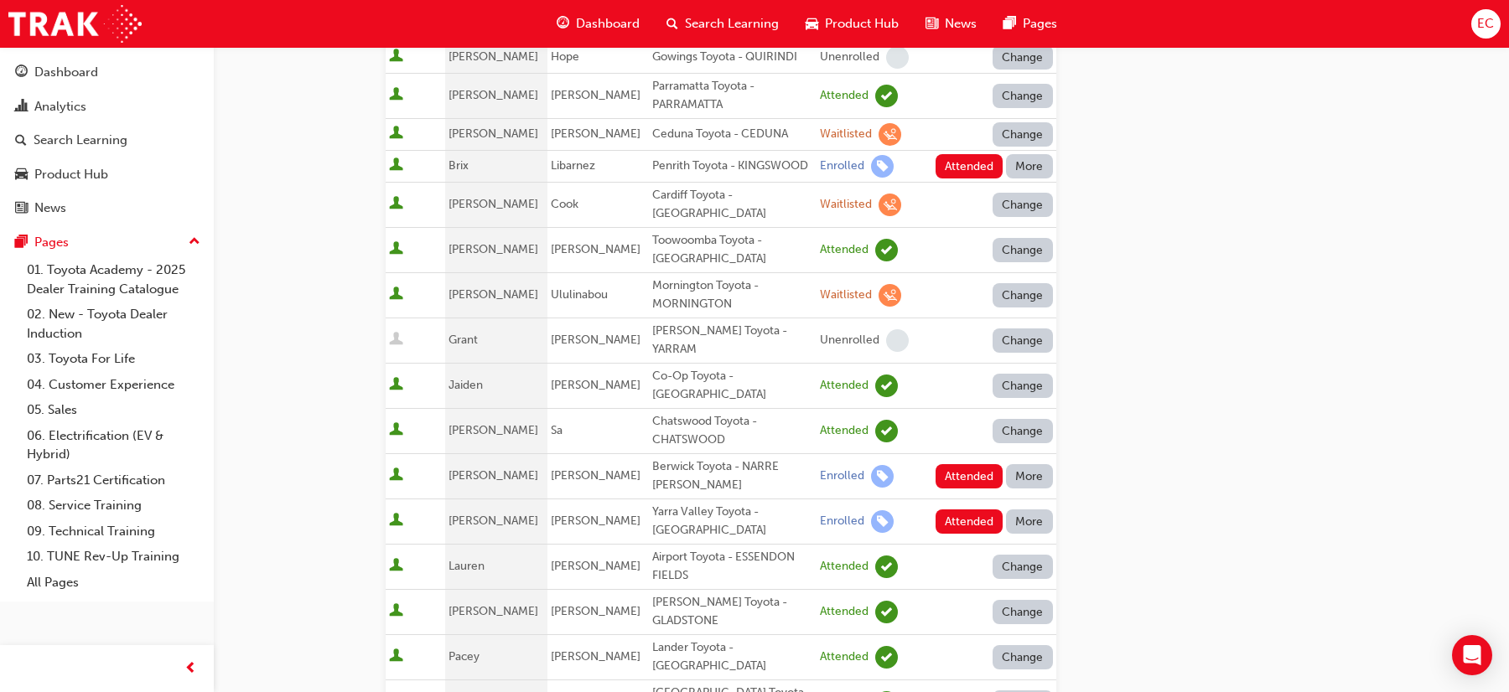
click at [1026, 154] on button "More" at bounding box center [1029, 166] width 47 height 24
click at [1021, 181] on div "Absent" at bounding box center [1004, 188] width 39 height 19
click at [1028, 464] on button "More" at bounding box center [1029, 476] width 47 height 24
click at [1024, 454] on div "Absent" at bounding box center [1004, 457] width 39 height 19
click at [1024, 510] on button "More" at bounding box center [1029, 522] width 47 height 24
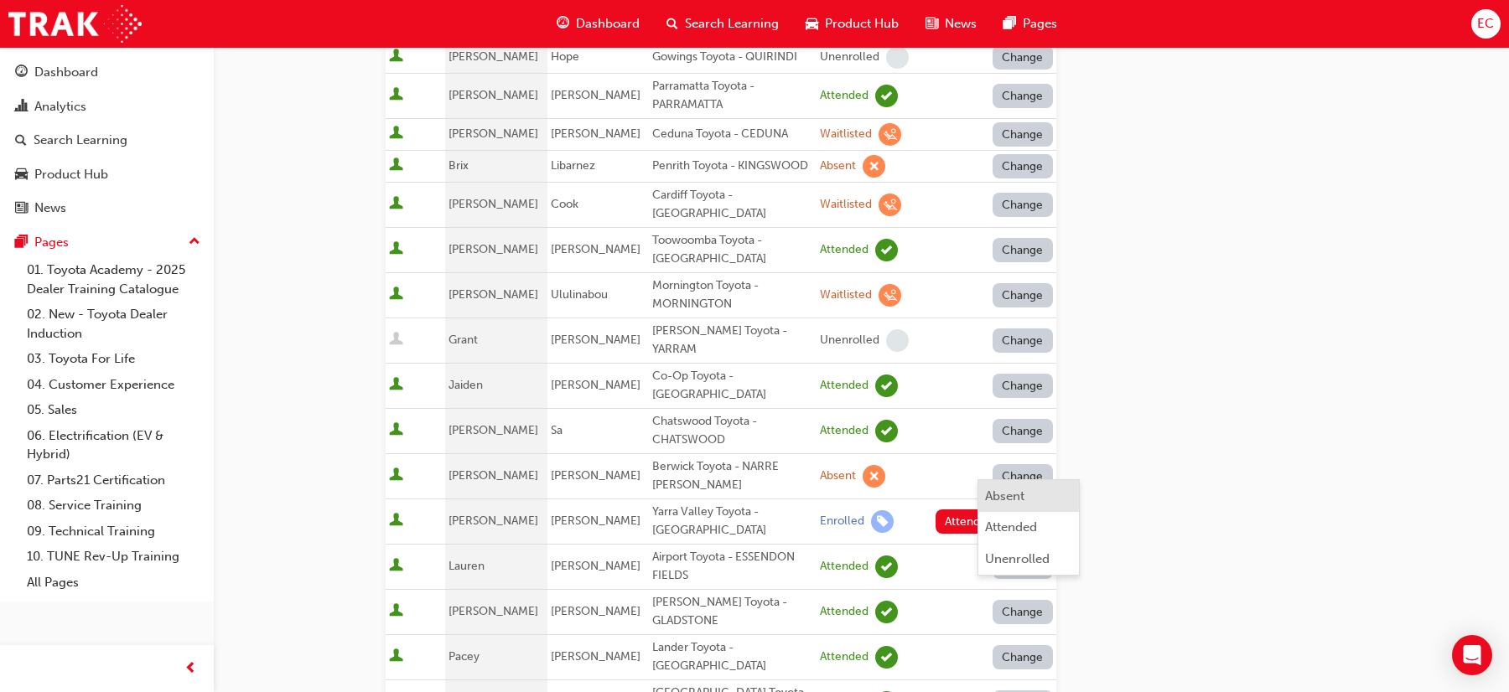
click at [1021, 496] on div "Absent" at bounding box center [1004, 496] width 39 height 19
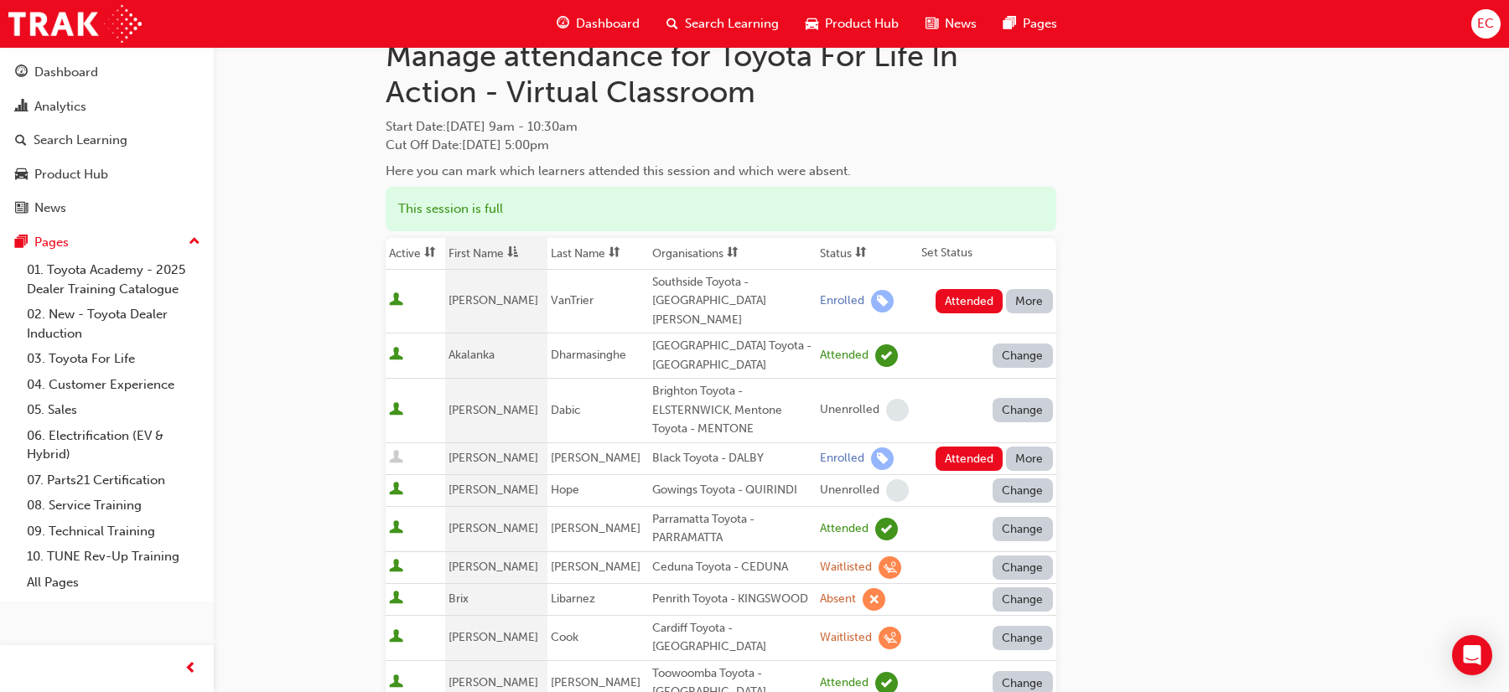
scroll to position [2, 0]
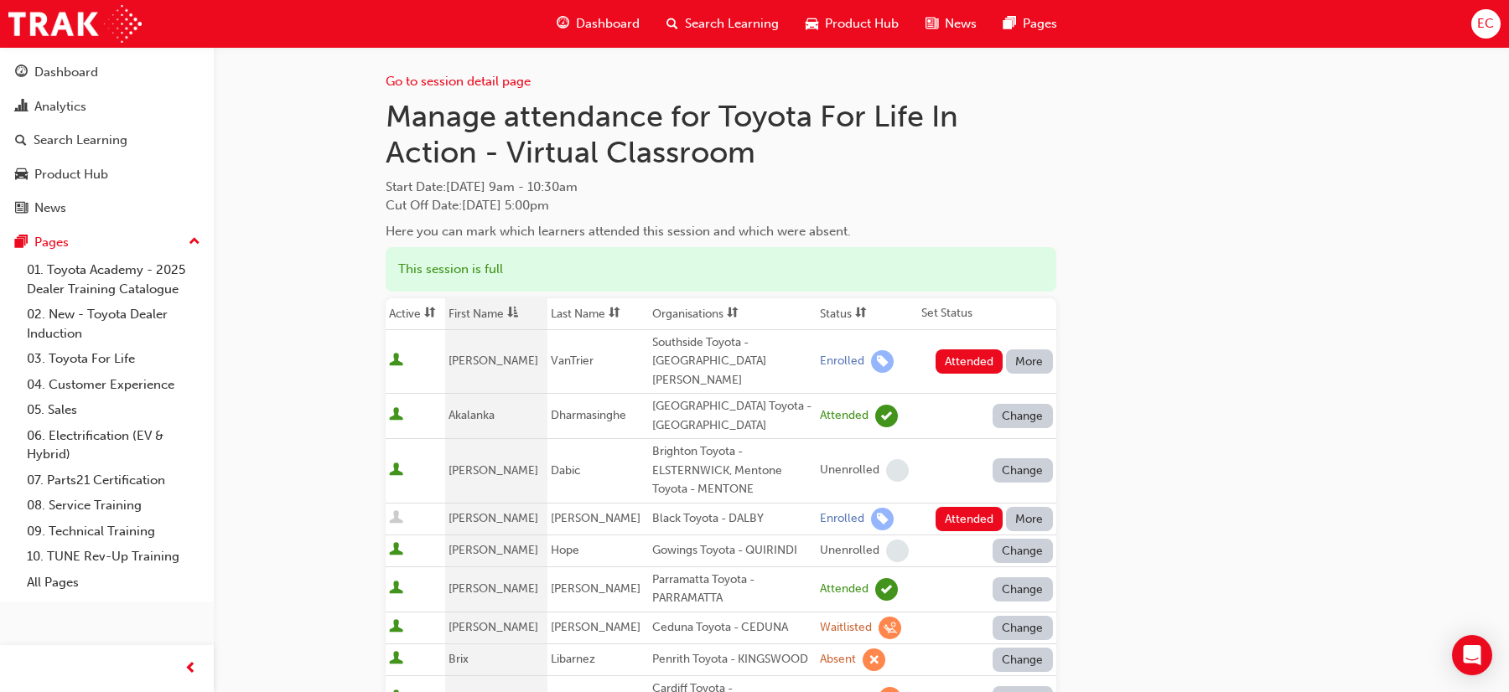
click at [1028, 353] on button "More" at bounding box center [1029, 362] width 47 height 24
click at [1025, 392] on div "Absent" at bounding box center [1029, 392] width 88 height 19
click at [1025, 507] on button "More" at bounding box center [1029, 519] width 47 height 24
click at [1019, 541] on div "Absent" at bounding box center [1004, 540] width 39 height 19
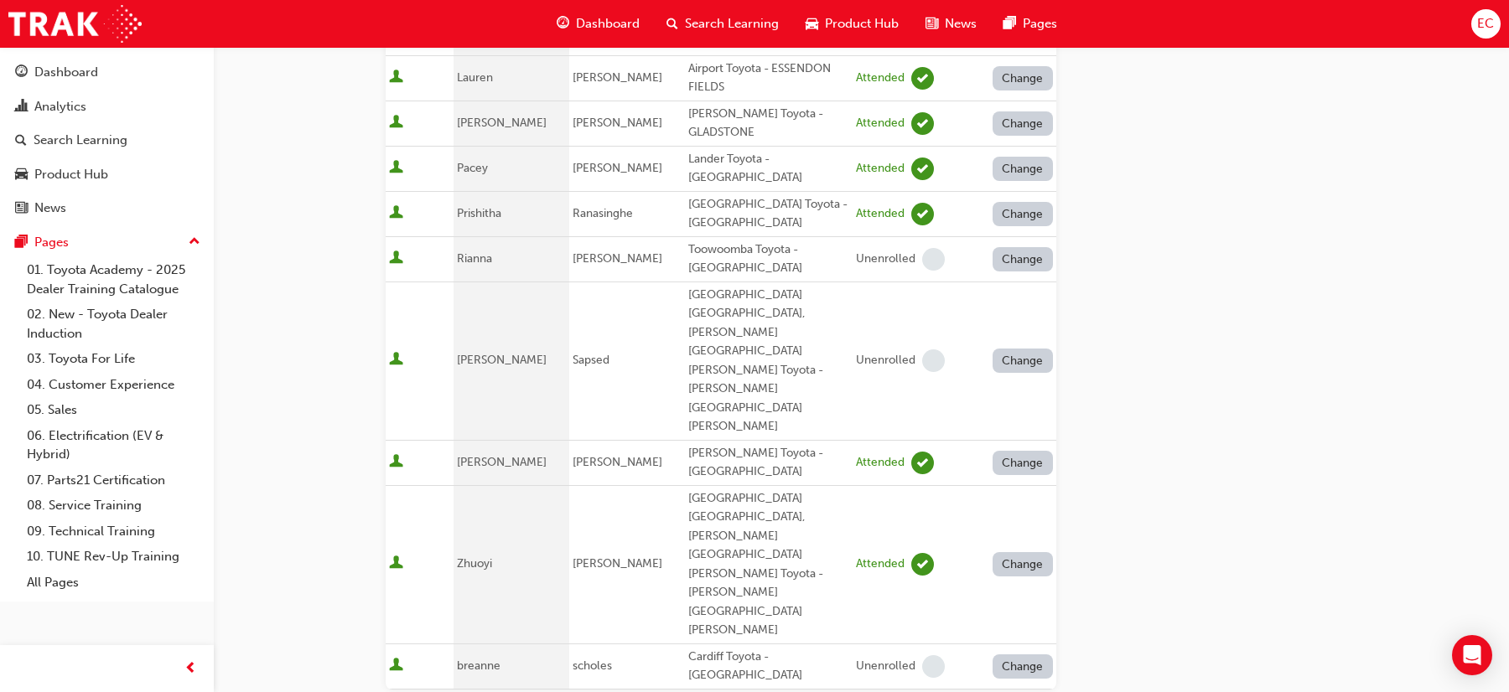
scroll to position [1152, 0]
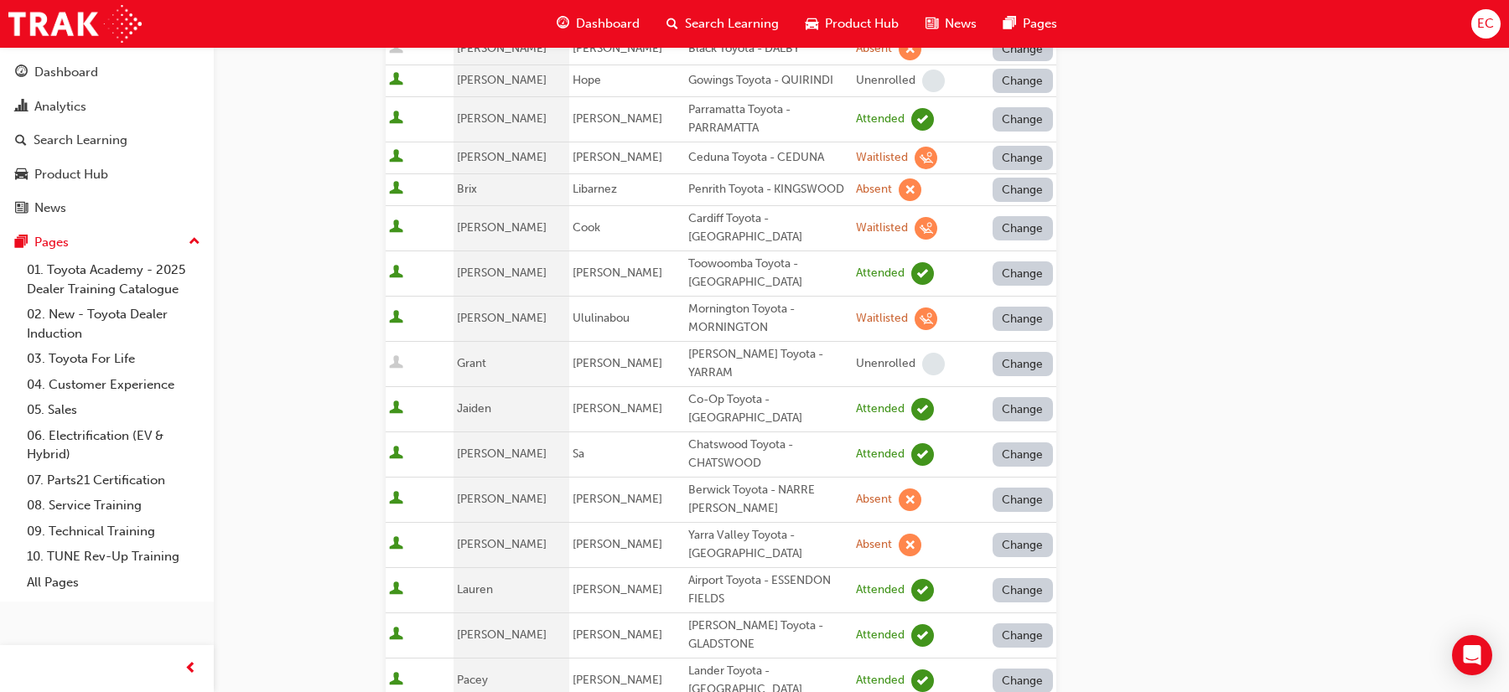
scroll to position [0, 0]
